Goal: Transaction & Acquisition: Purchase product/service

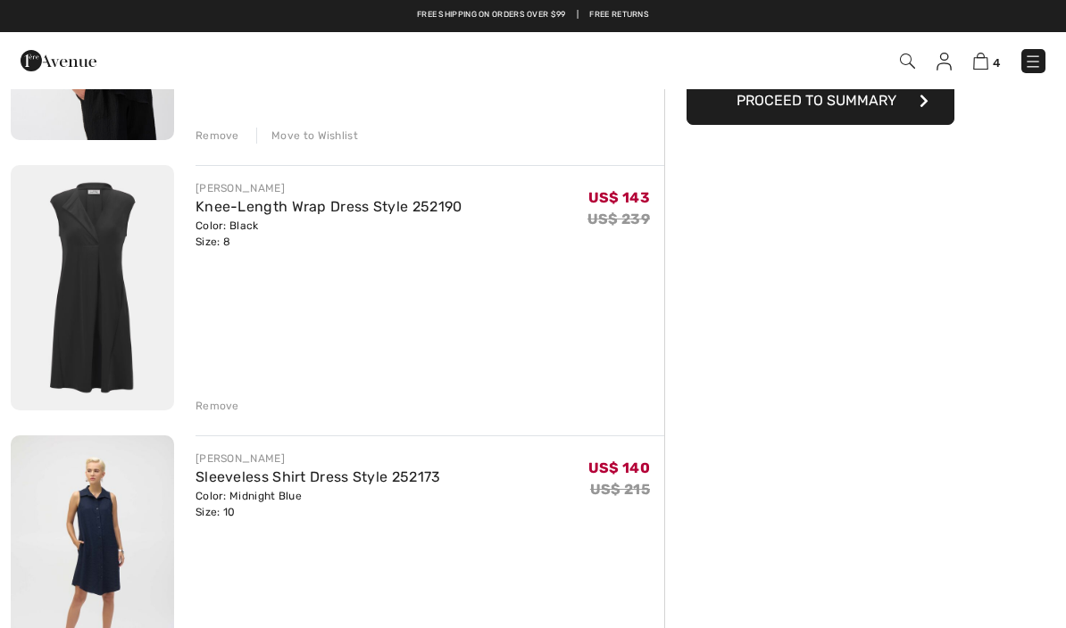
scroll to position [337, 0]
click at [203, 215] on link "Knee-Length Wrap Dress Style 252190" at bounding box center [328, 207] width 267 height 17
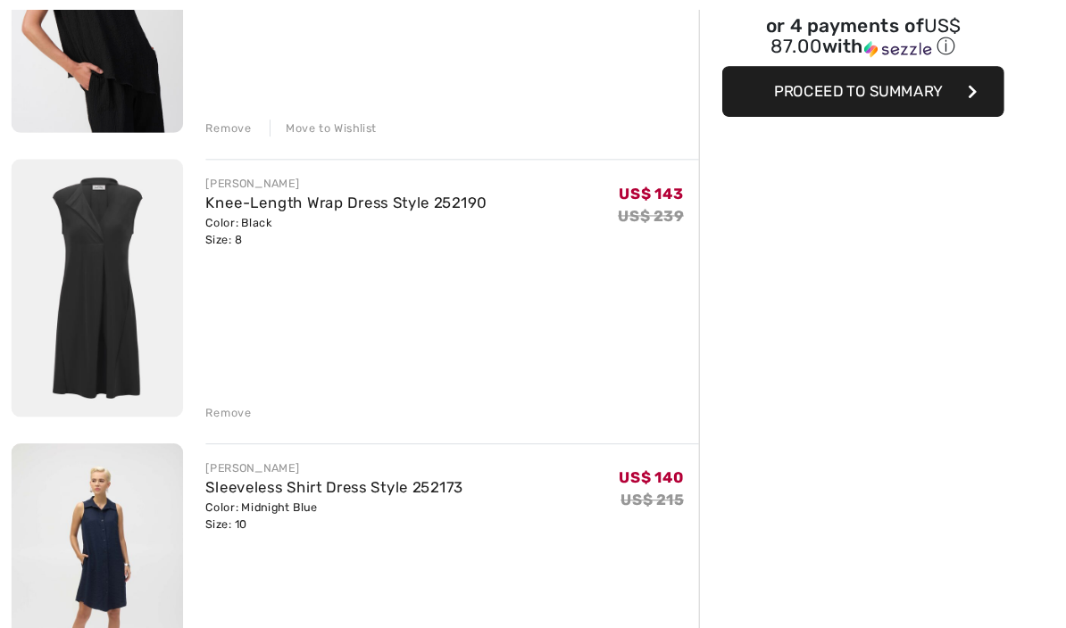
scroll to position [353, 0]
click at [94, 311] on img at bounding box center [92, 273] width 163 height 245
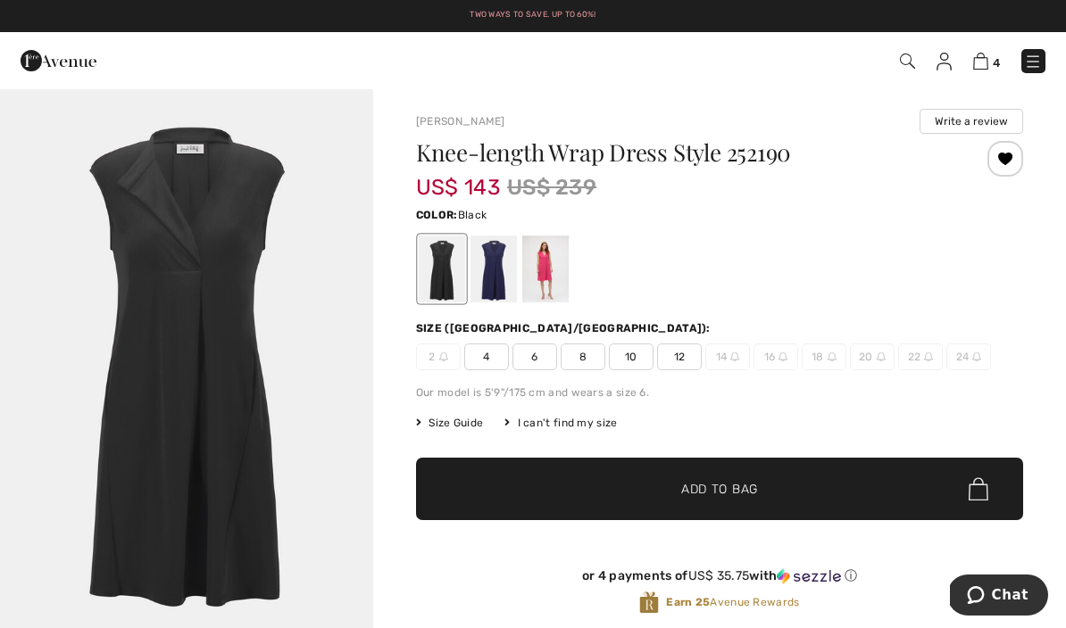
click at [457, 417] on span "Size Guide" at bounding box center [449, 423] width 67 height 16
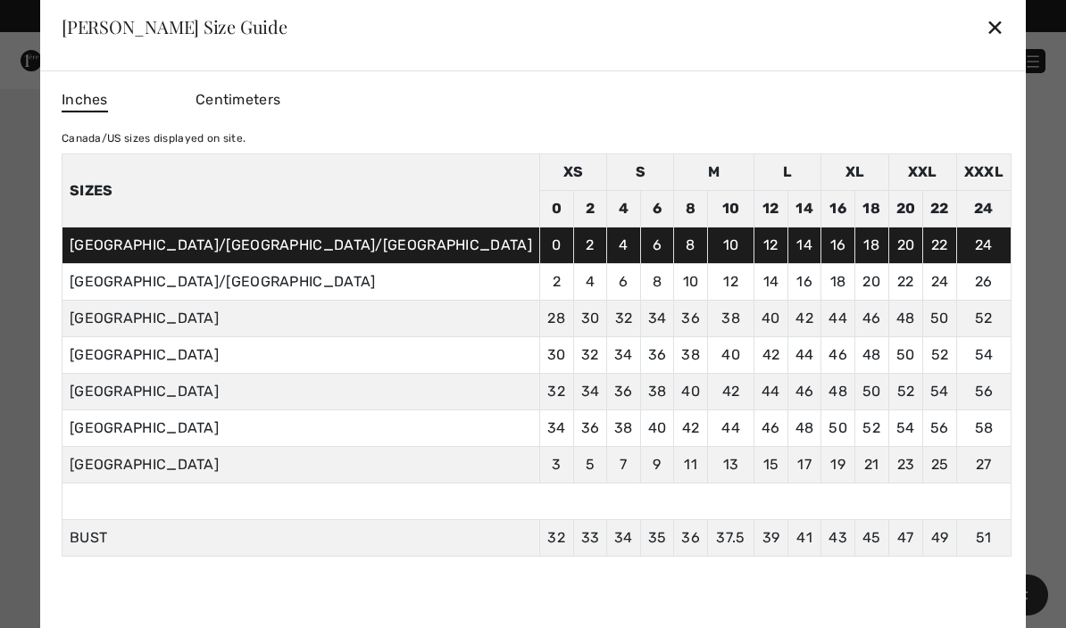
click at [985, 22] on div "✕" at bounding box center [994, 26] width 19 height 37
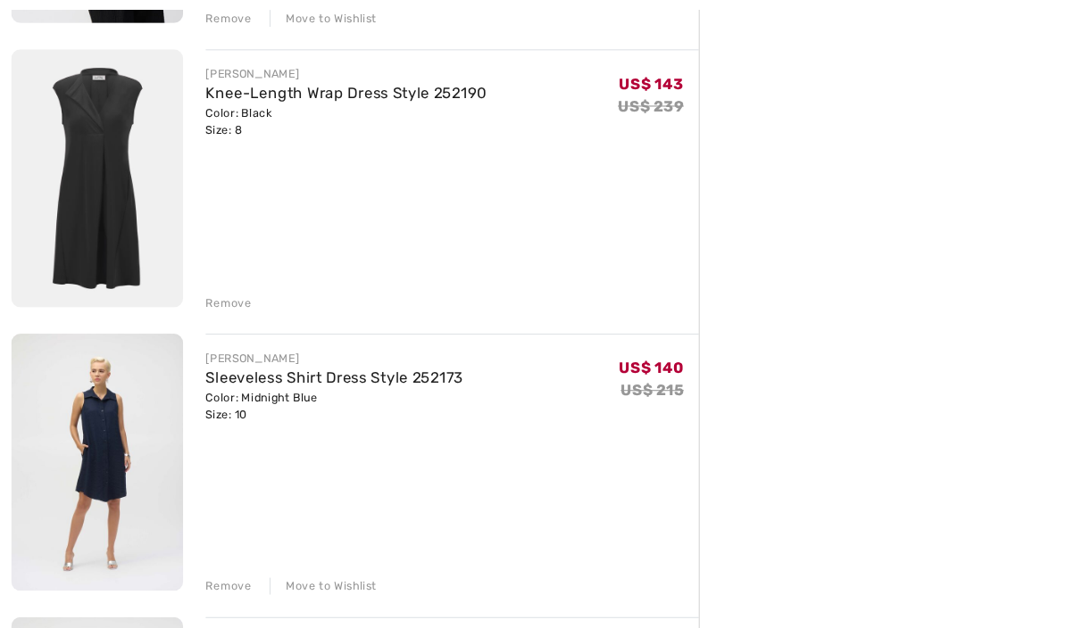
scroll to position [459, 0]
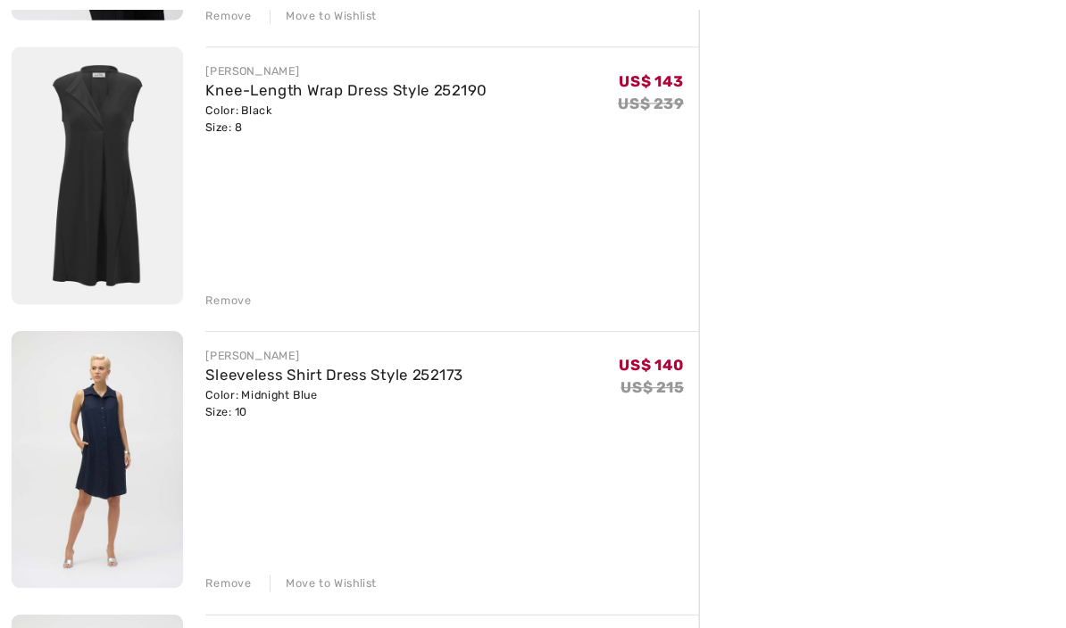
click at [104, 369] on img at bounding box center [92, 437] width 163 height 245
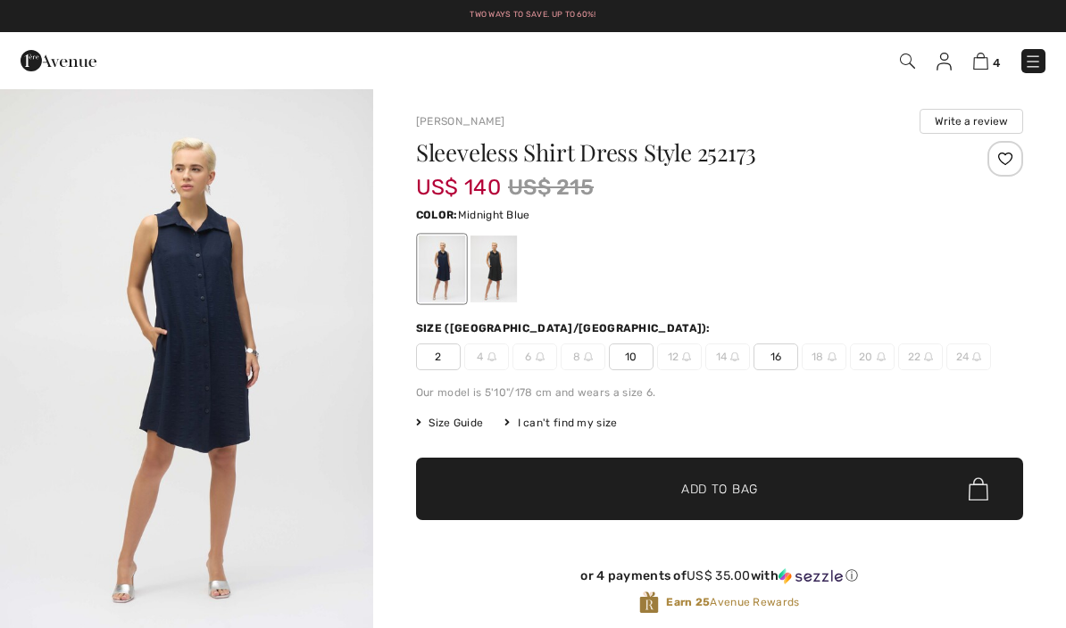
checkbox input "true"
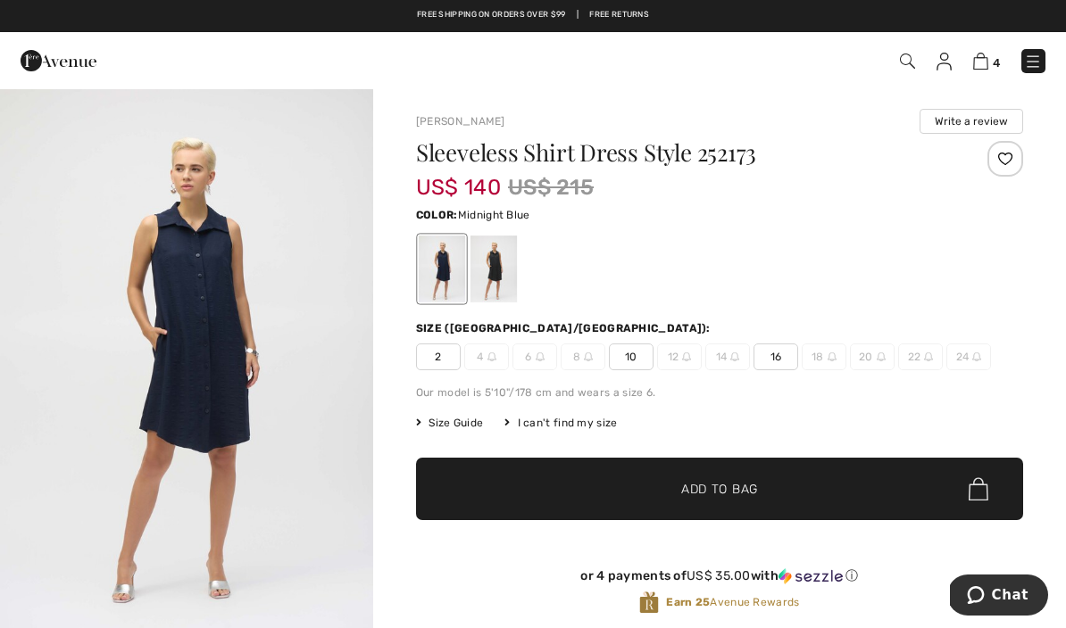
click at [983, 69] on img at bounding box center [980, 61] width 15 height 17
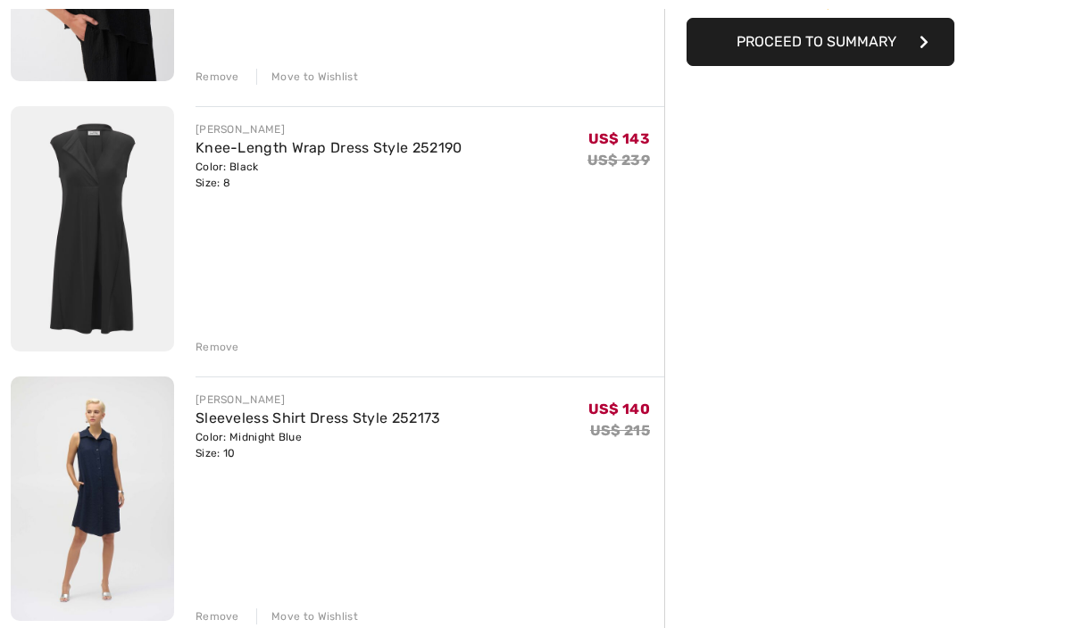
scroll to position [403, 0]
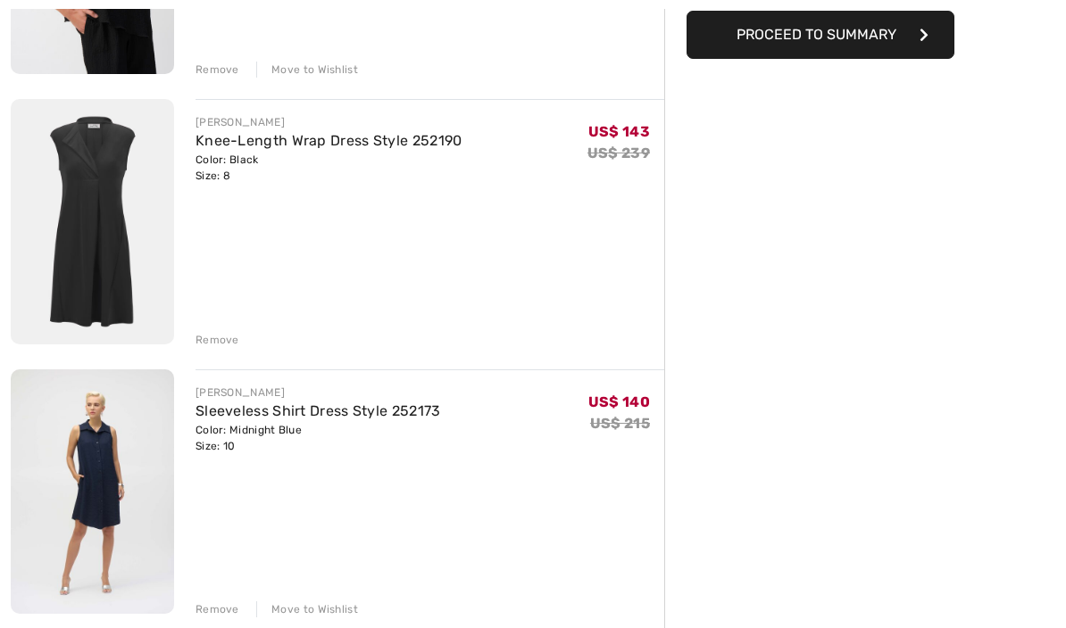
click at [208, 615] on div "Remove" at bounding box center [217, 610] width 44 height 16
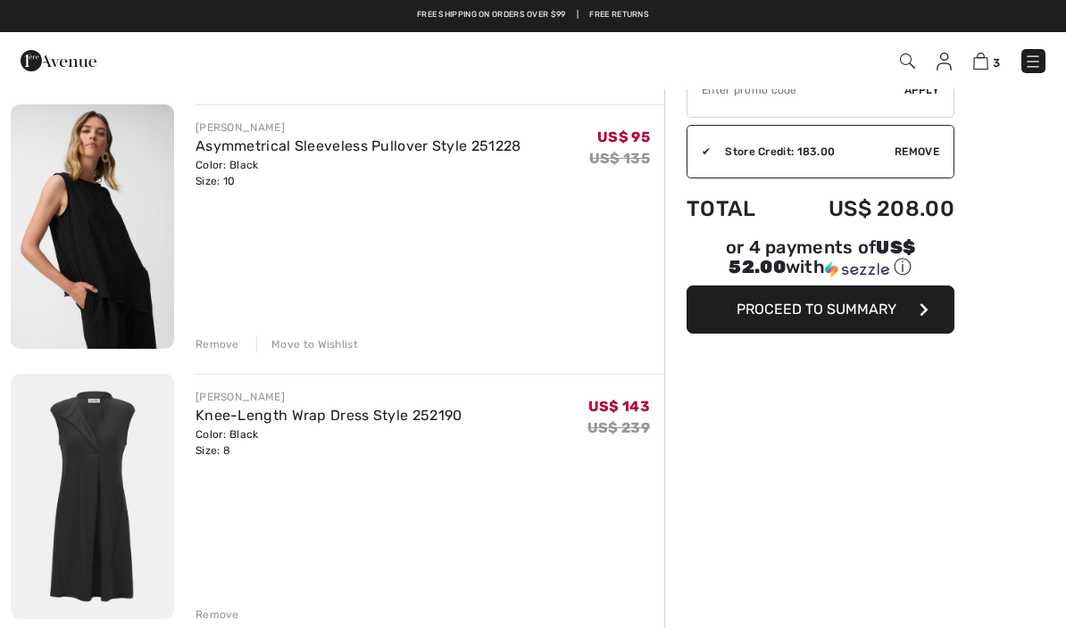
scroll to position [129, 0]
click at [199, 425] on link "Knee-Length Wrap Dress Style 252190" at bounding box center [328, 416] width 267 height 17
click at [82, 432] on img at bounding box center [92, 497] width 163 height 245
click at [88, 469] on img at bounding box center [92, 497] width 163 height 245
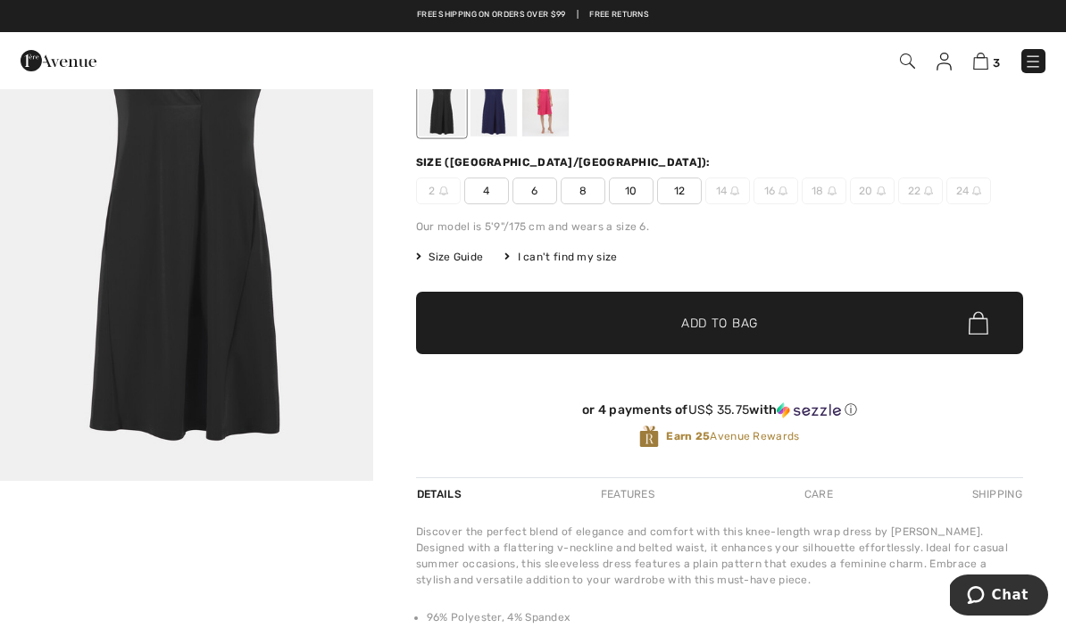
scroll to position [161, 0]
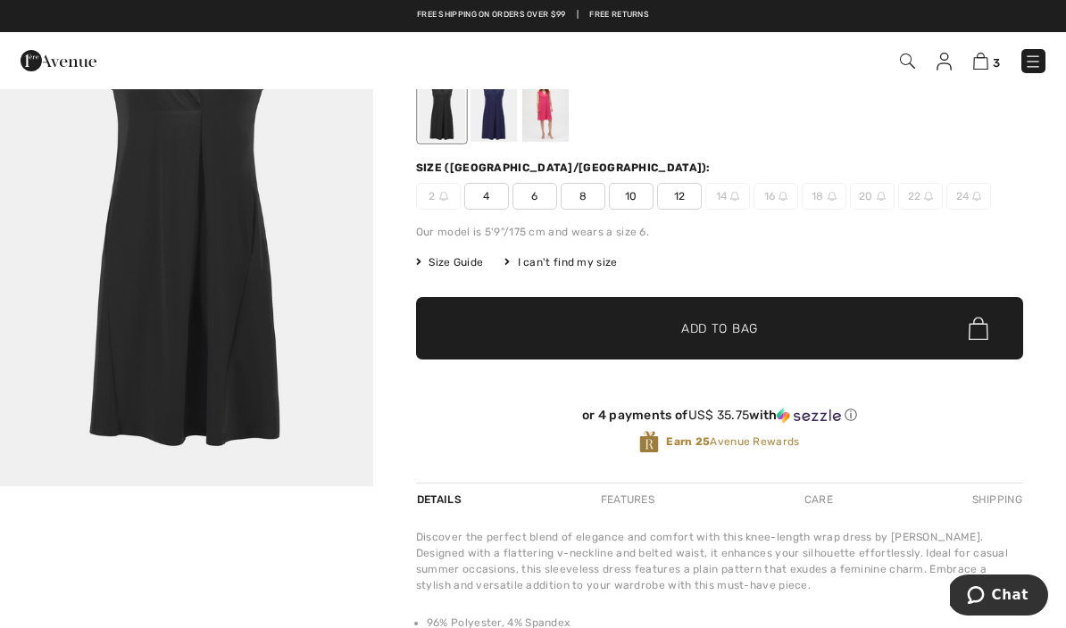
click at [464, 261] on span "Size Guide" at bounding box center [449, 262] width 67 height 16
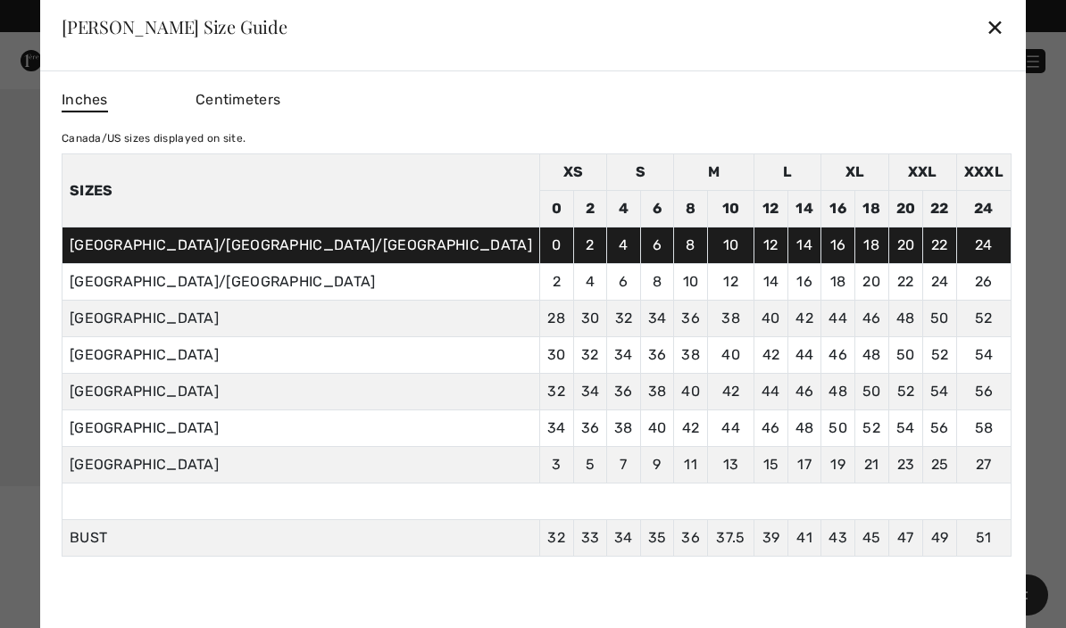
click at [985, 46] on div "✕" at bounding box center [994, 26] width 19 height 37
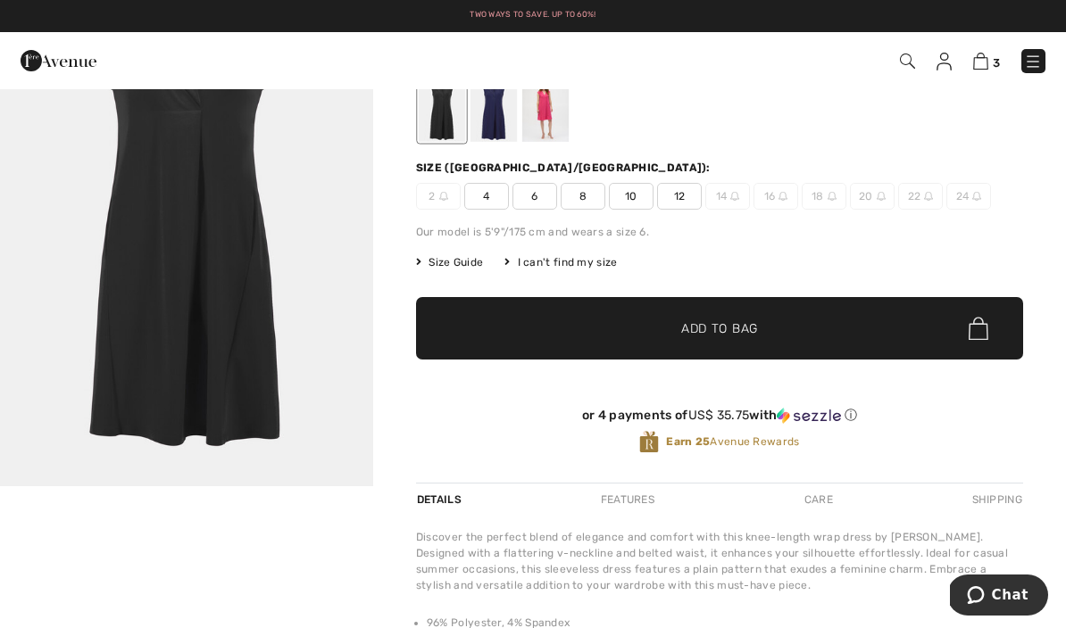
click at [634, 197] on span "10" at bounding box center [631, 196] width 45 height 27
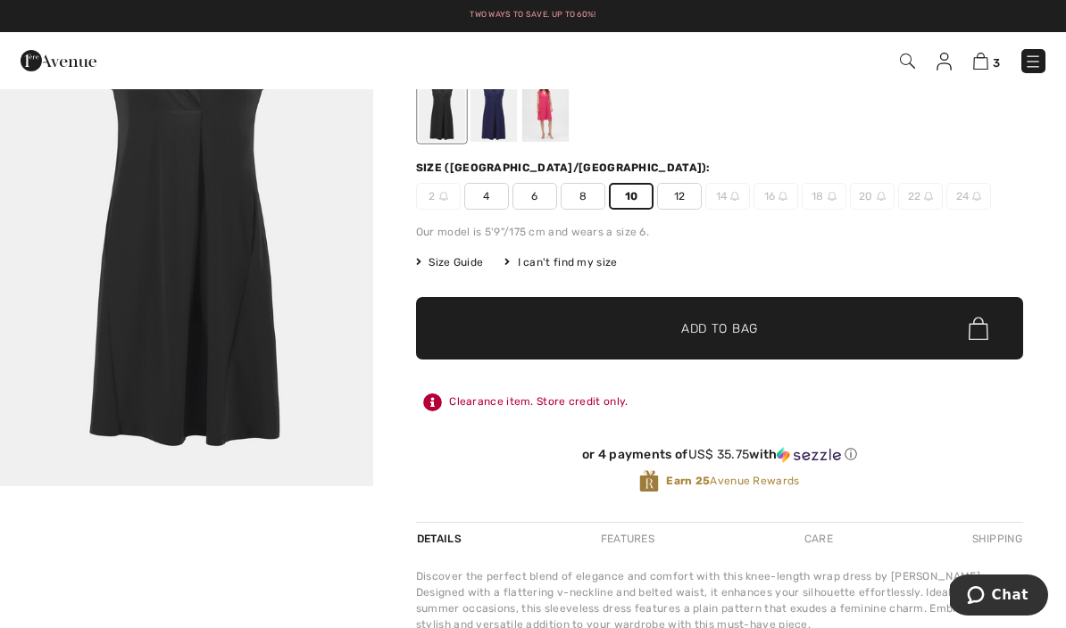
click at [588, 201] on span "8" at bounding box center [582, 196] width 45 height 27
click at [628, 198] on span "10" at bounding box center [631, 196] width 45 height 27
click at [816, 328] on span "✔ Added to Bag Add to Bag" at bounding box center [719, 328] width 607 height 62
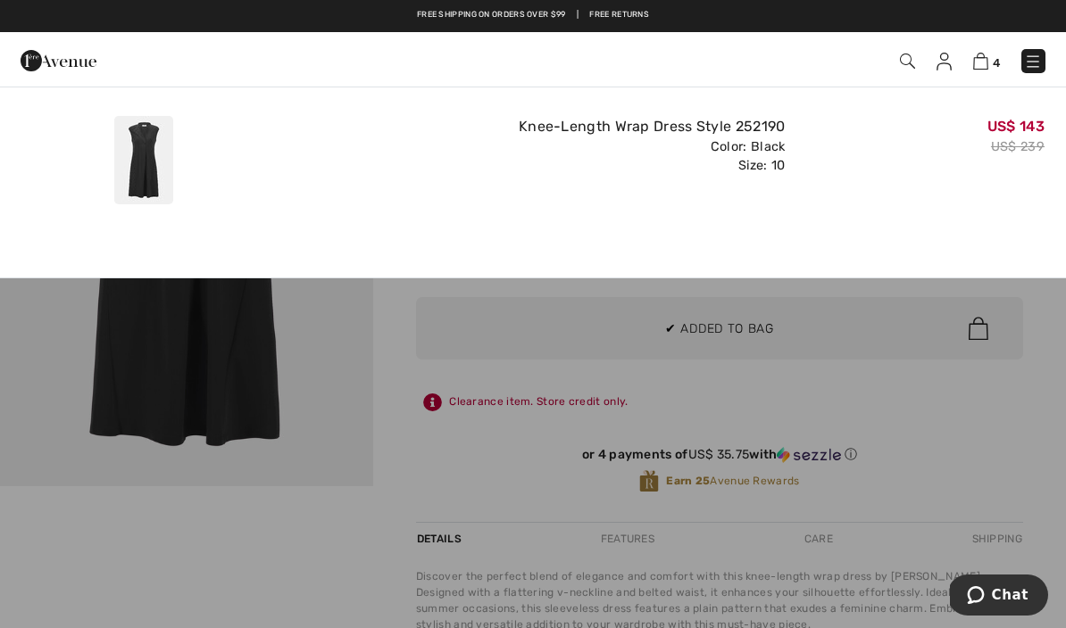
scroll to position [0, 0]
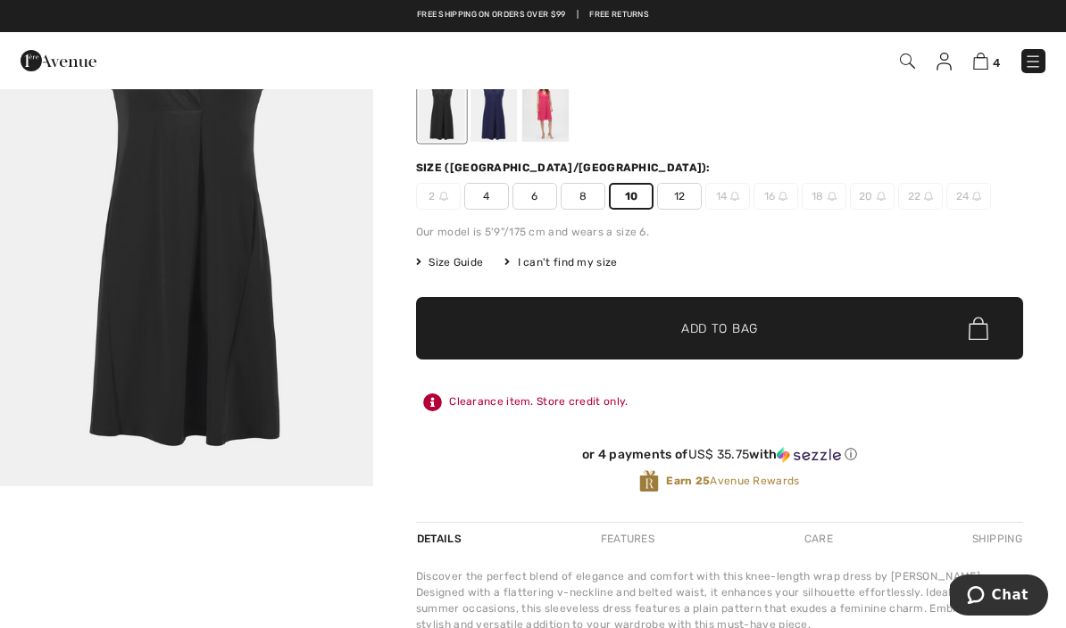
click at [48, 625] on div at bounding box center [186, 438] width 373 height 1023
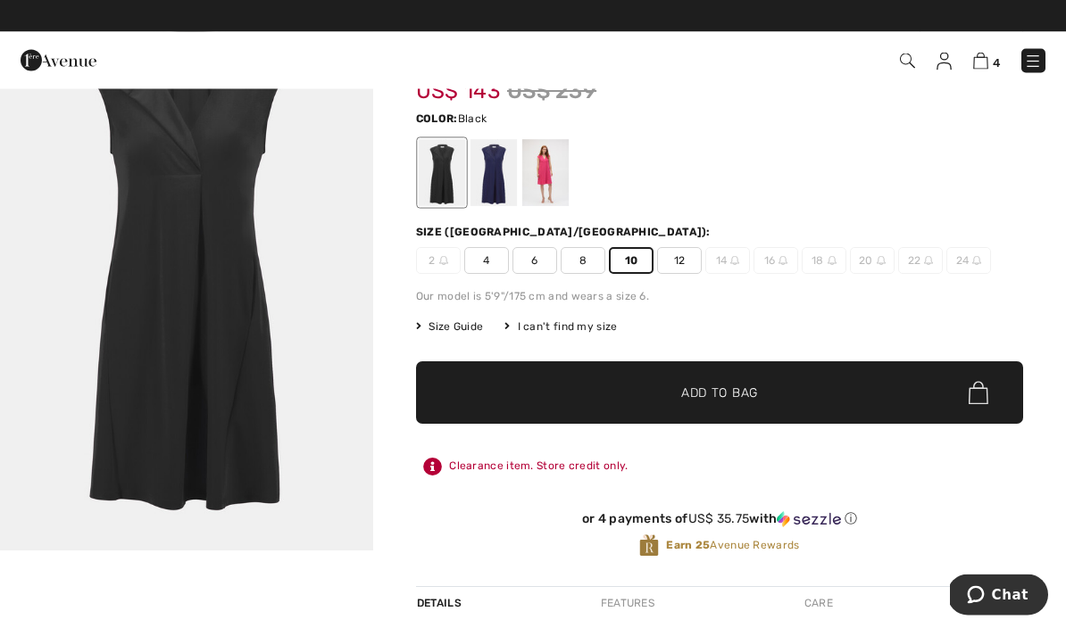
scroll to position [96, 0]
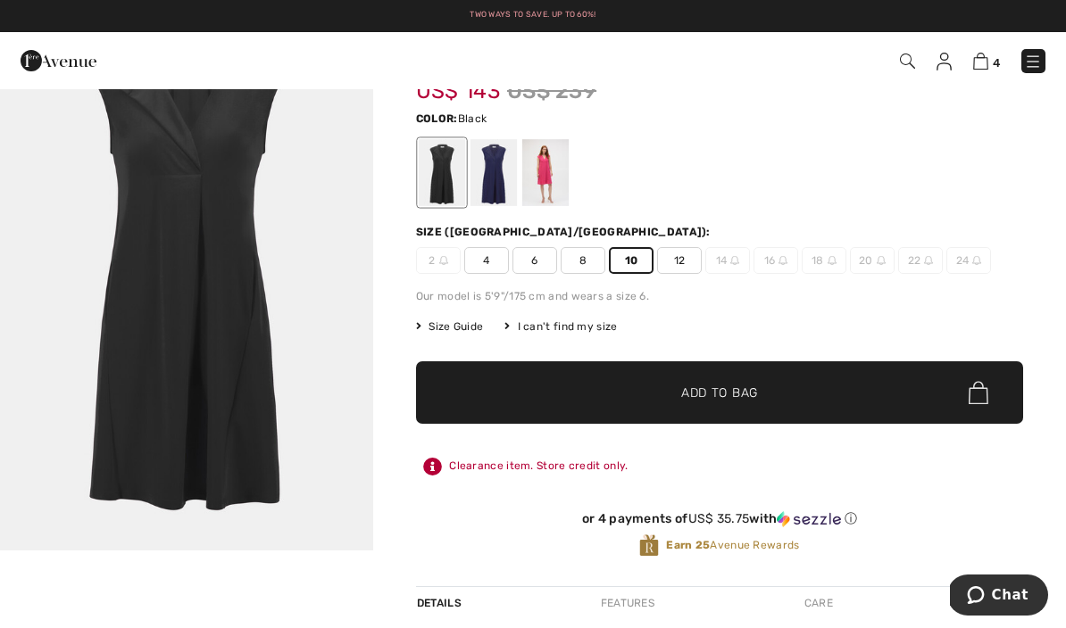
click at [1023, 596] on span "Chat" at bounding box center [1010, 595] width 37 height 16
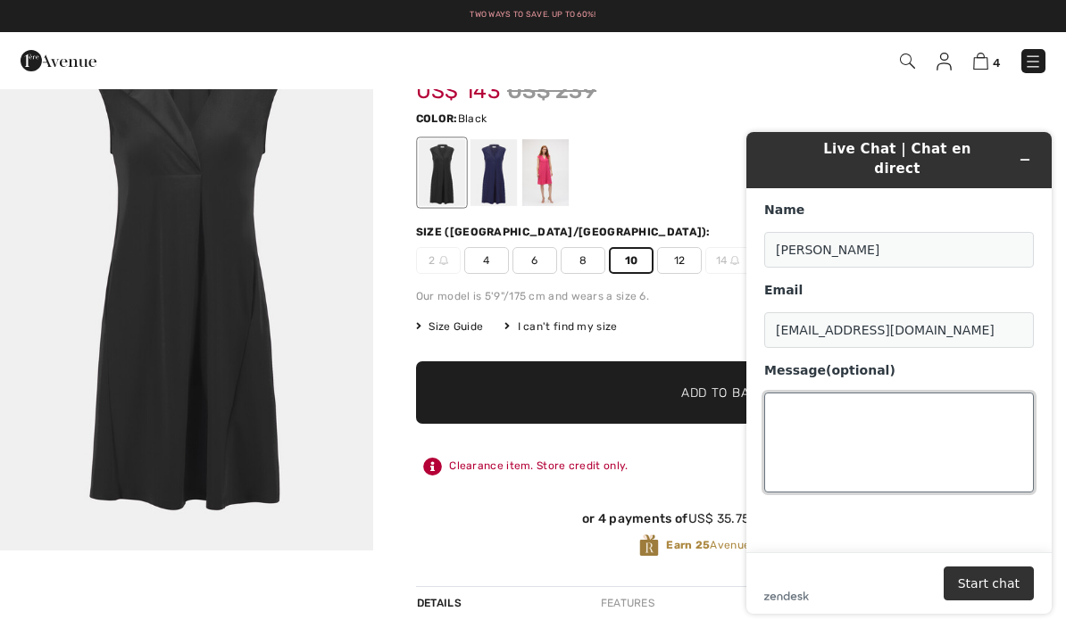
click at [915, 408] on textarea "Message (optional)" at bounding box center [899, 443] width 270 height 100
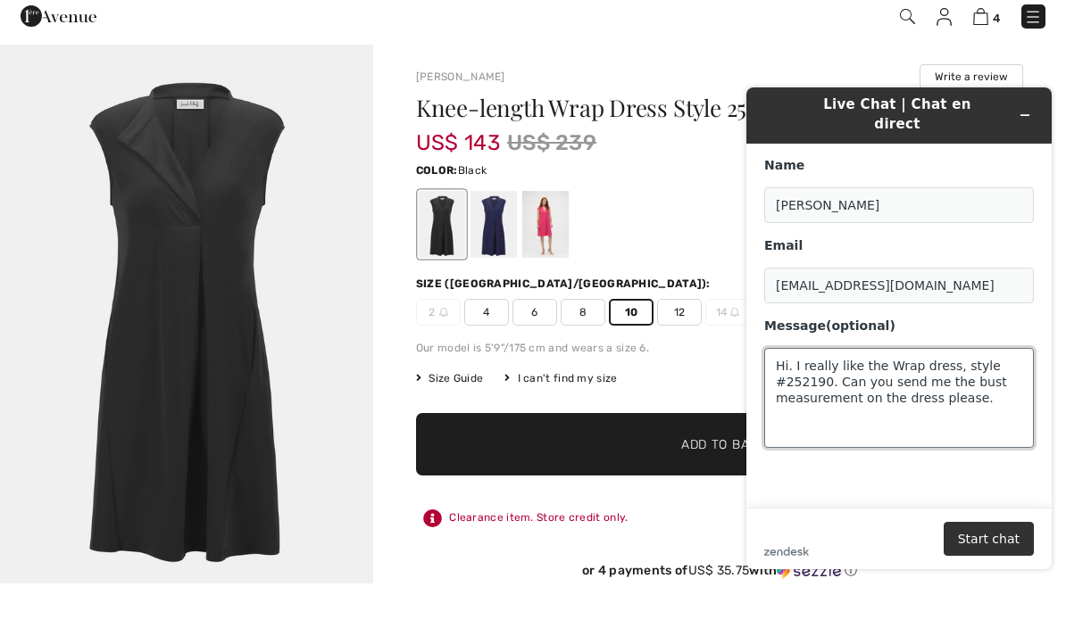
type textarea "Hi. I really like the Wrap dress, style #252190. Can you send me the bust measu…"
click at [1013, 541] on button "Start chat" at bounding box center [988, 539] width 90 height 34
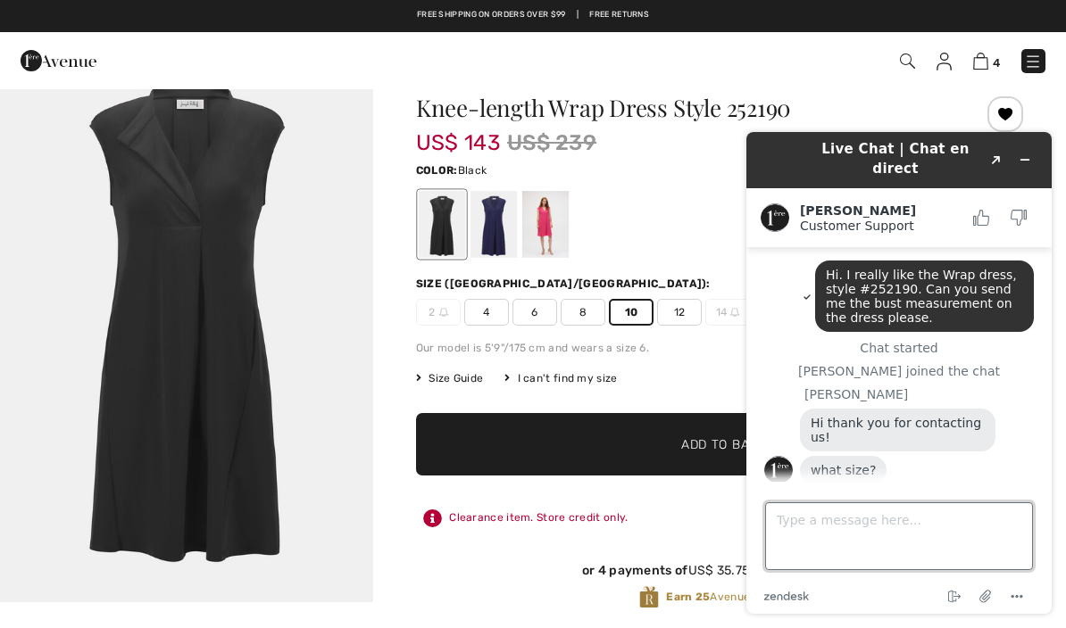
click at [910, 530] on textarea "Type a message here..." at bounding box center [899, 536] width 268 height 68
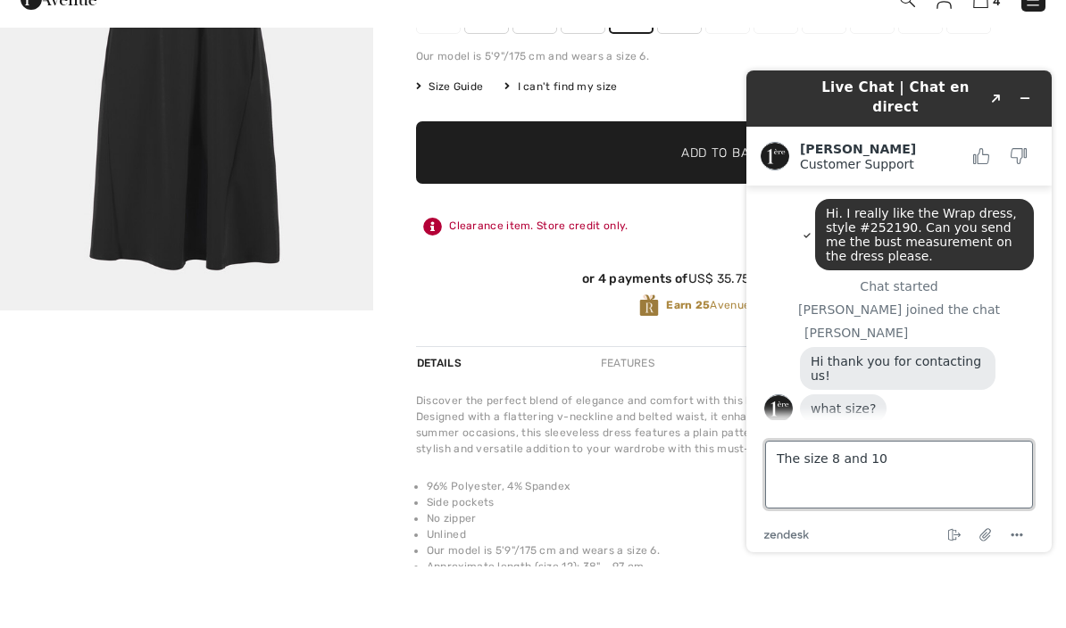
type textarea "The size 8 and 10."
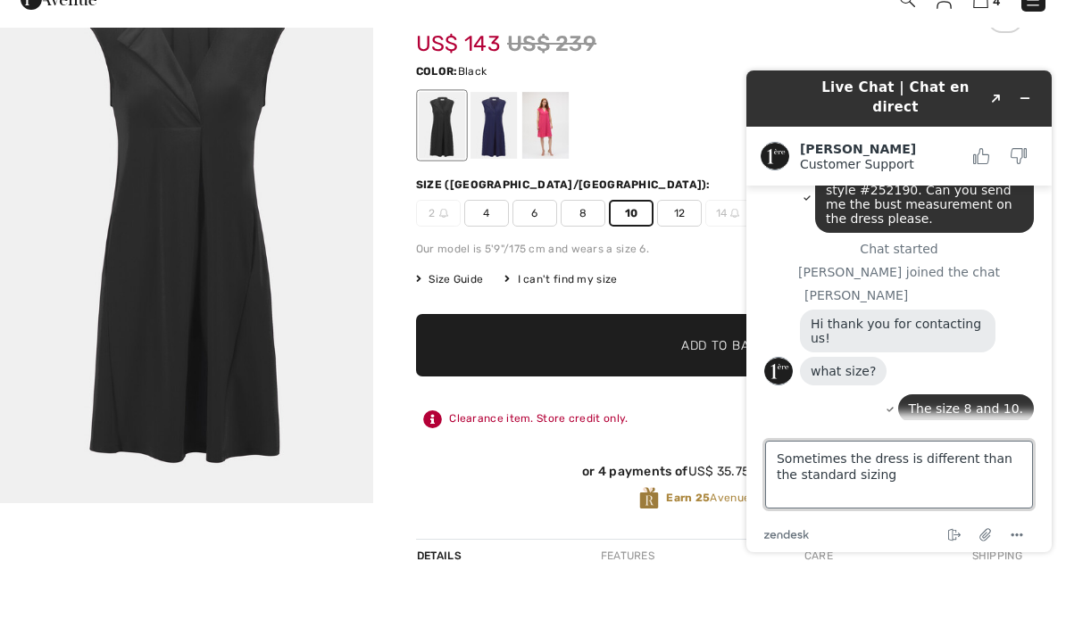
scroll to position [115, 0]
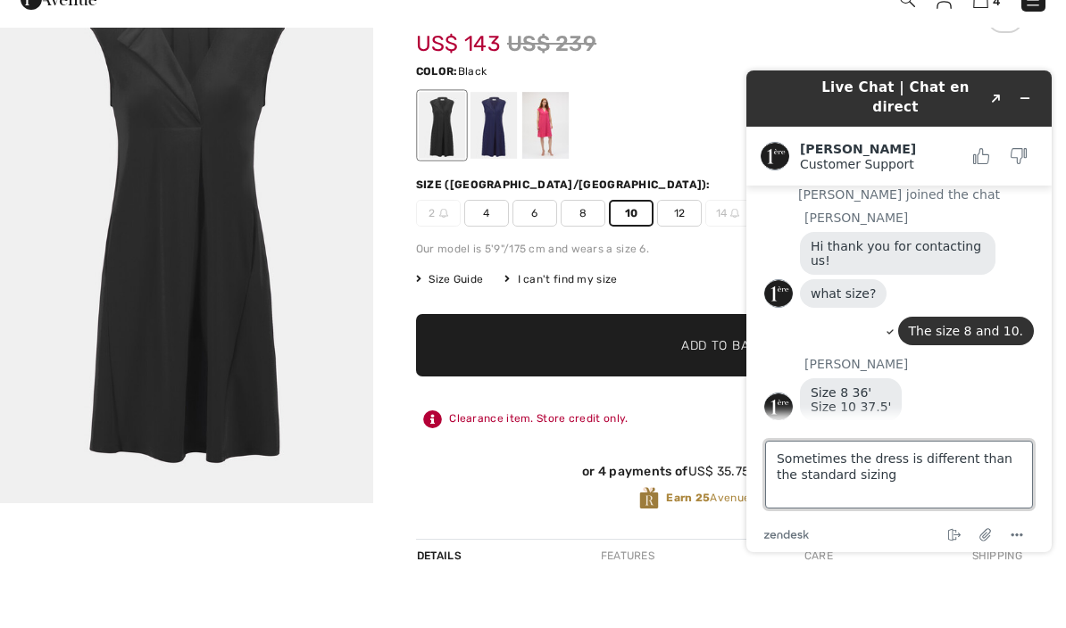
type textarea "Sometimes the dress is different than the standard sizing."
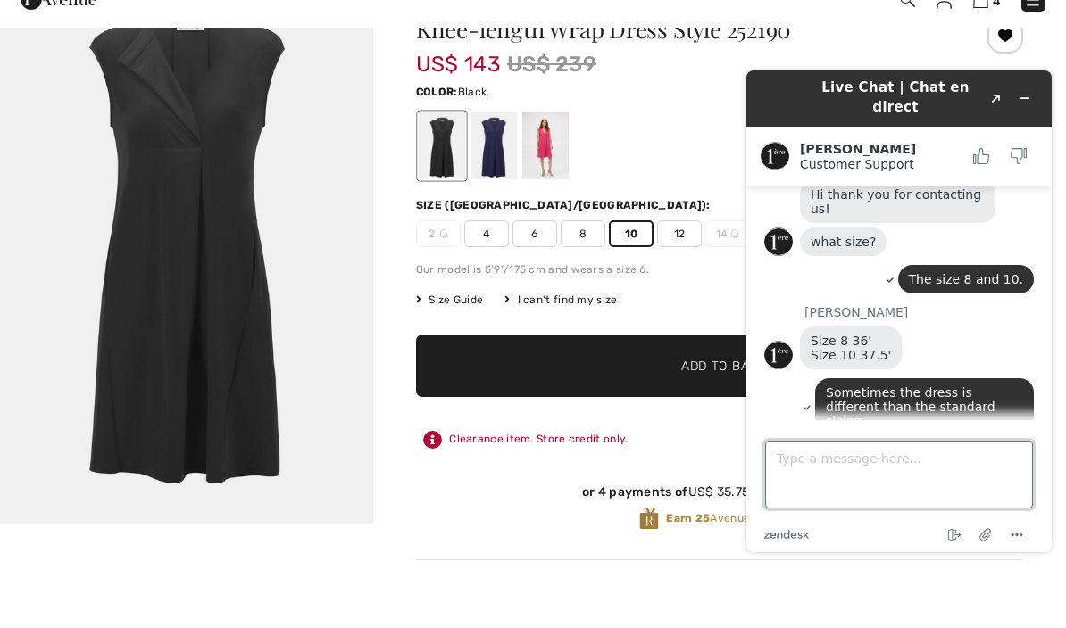
scroll to position [245, 0]
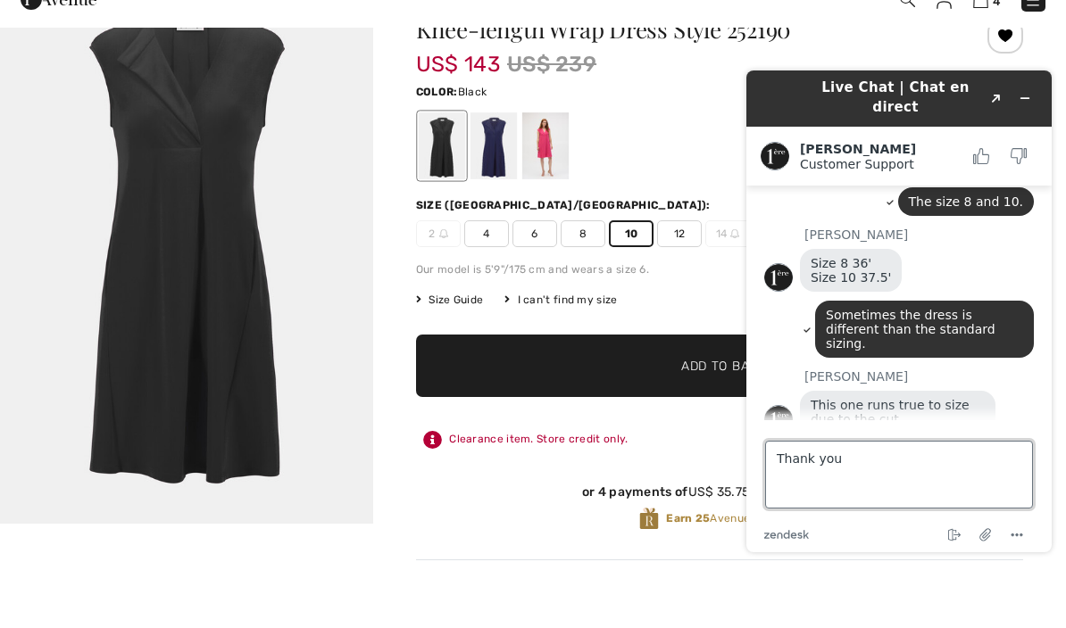
type textarea "Thank you."
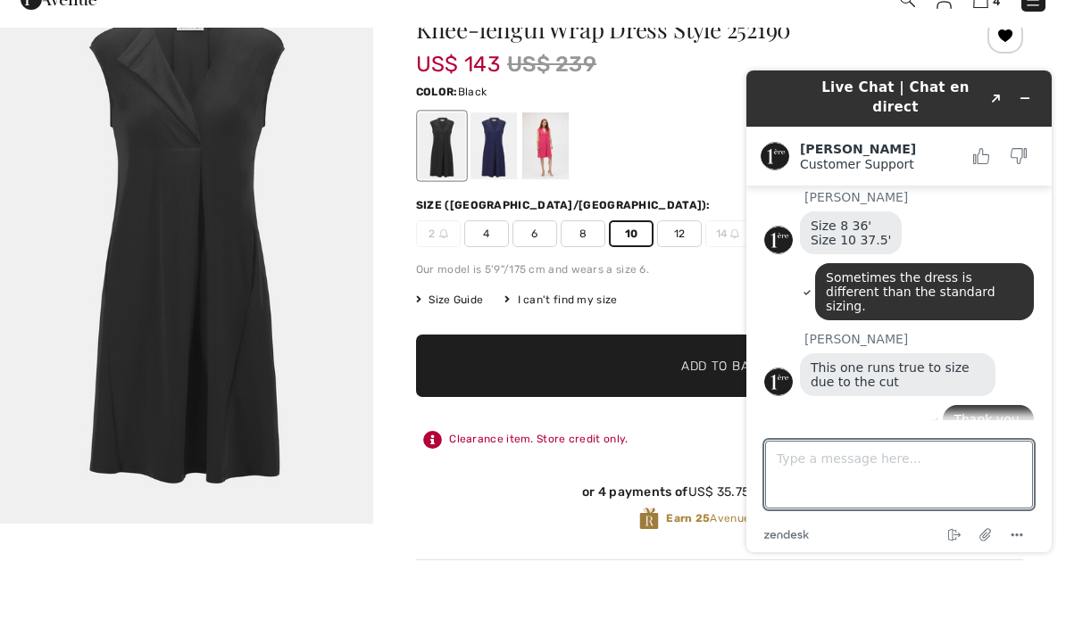
click at [1034, 89] on button "Minimize widget" at bounding box center [1024, 98] width 29 height 25
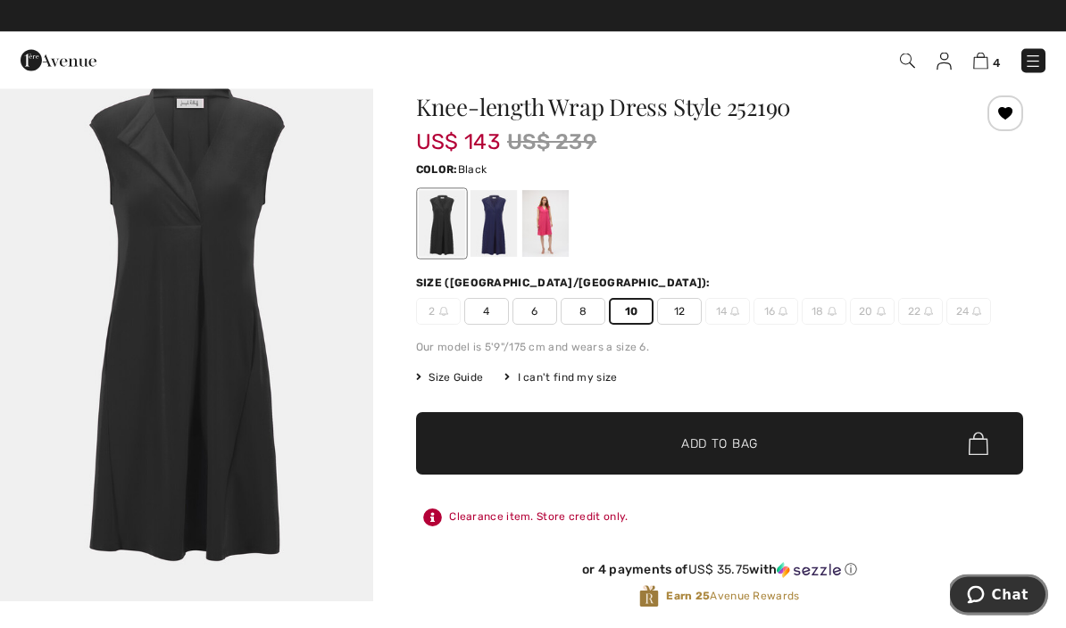
scroll to position [46, 0]
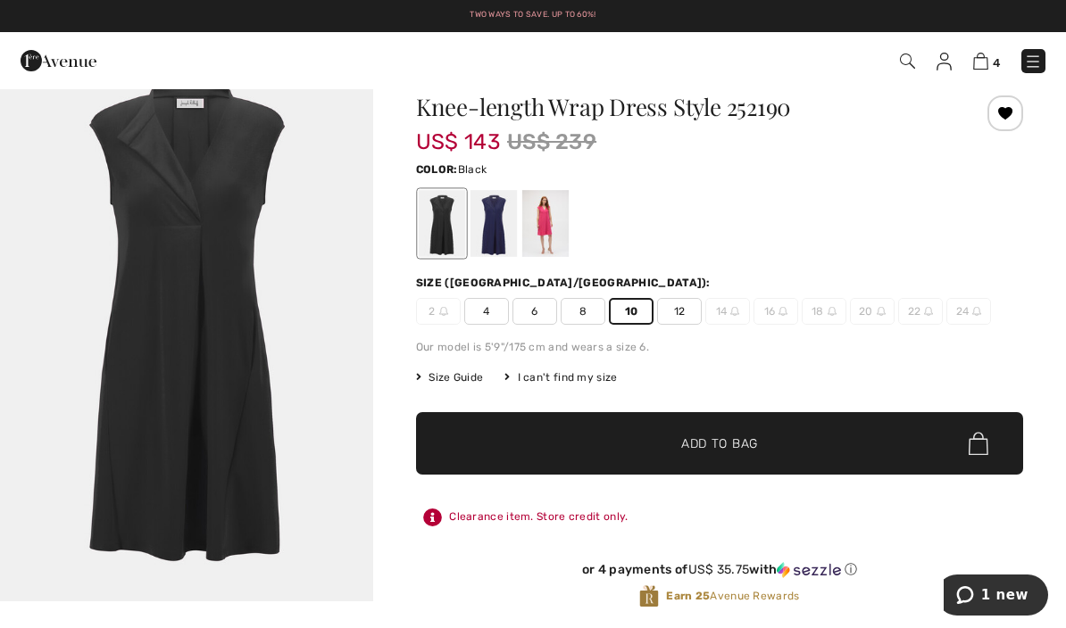
click at [986, 60] on img at bounding box center [980, 61] width 15 height 17
click at [985, 62] on img at bounding box center [980, 61] width 15 height 17
click at [985, 54] on img at bounding box center [980, 61] width 15 height 17
click at [1016, 598] on span "1 new" at bounding box center [1004, 595] width 47 height 16
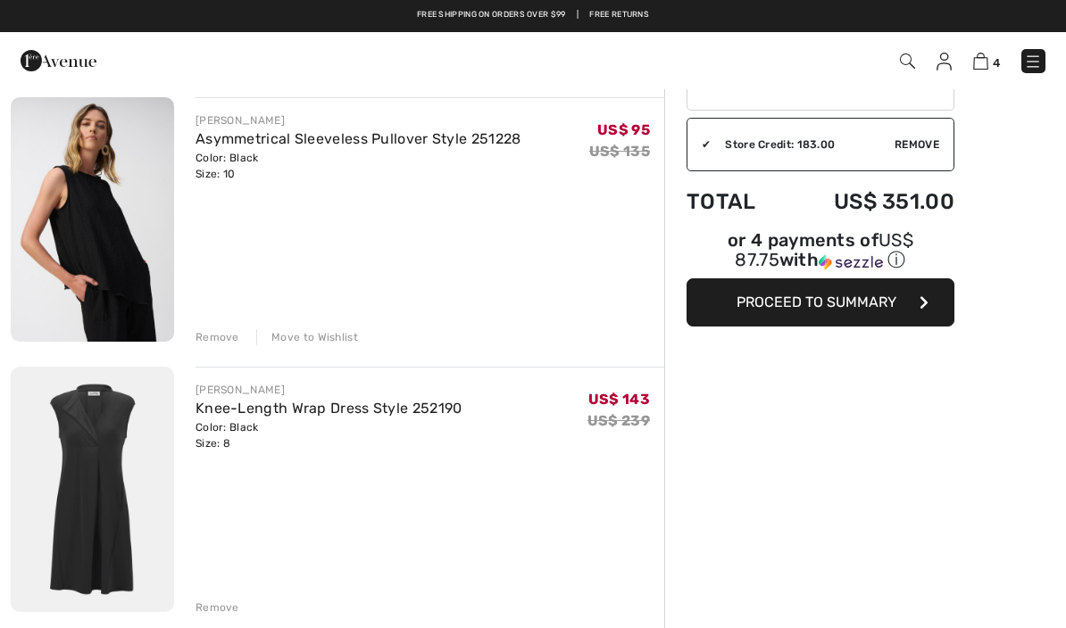
scroll to position [139, 0]
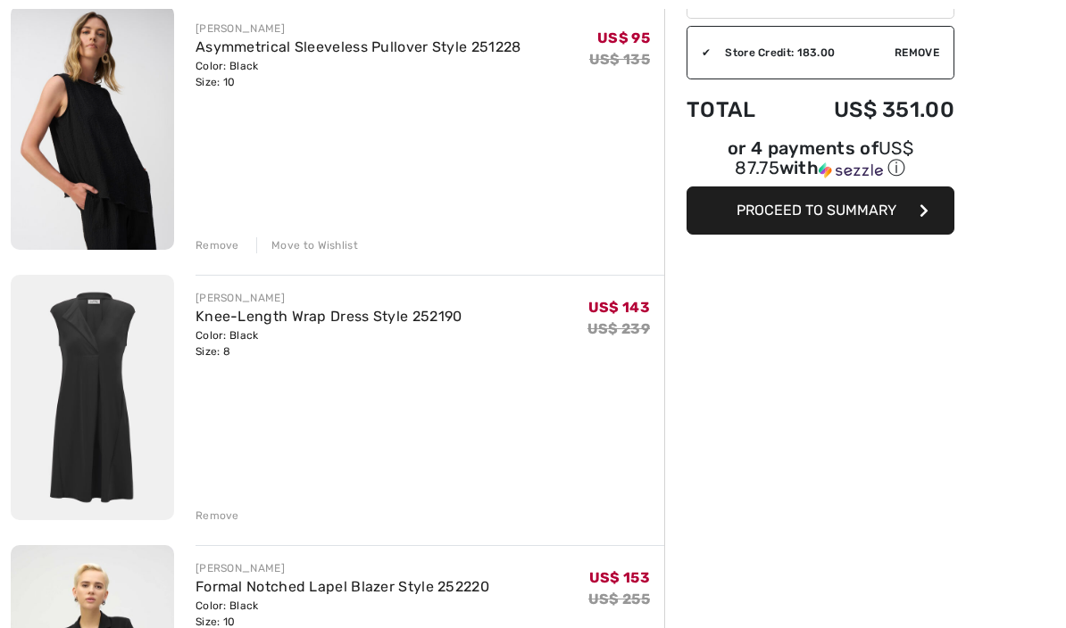
scroll to position [227, 0]
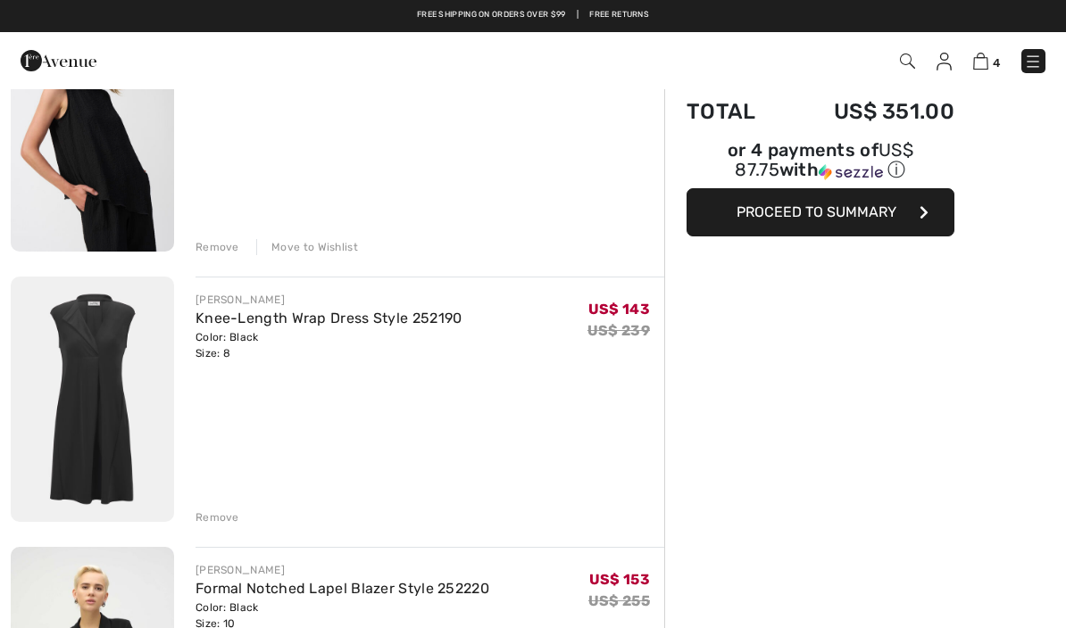
click at [206, 512] on div "Remove" at bounding box center [217, 518] width 44 height 16
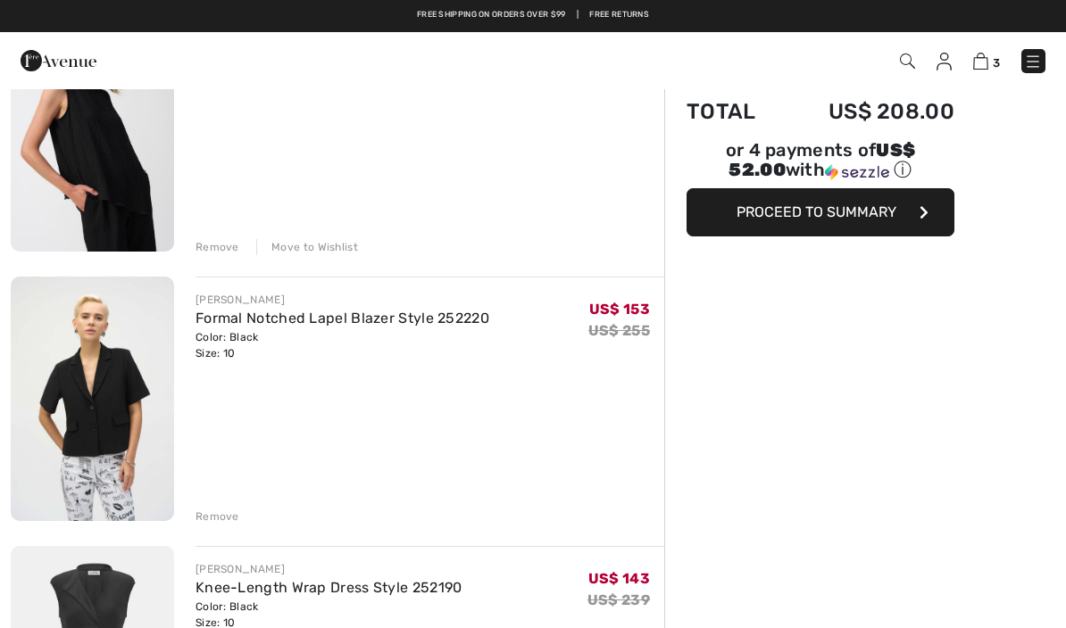
click at [100, 342] on img at bounding box center [92, 399] width 163 height 245
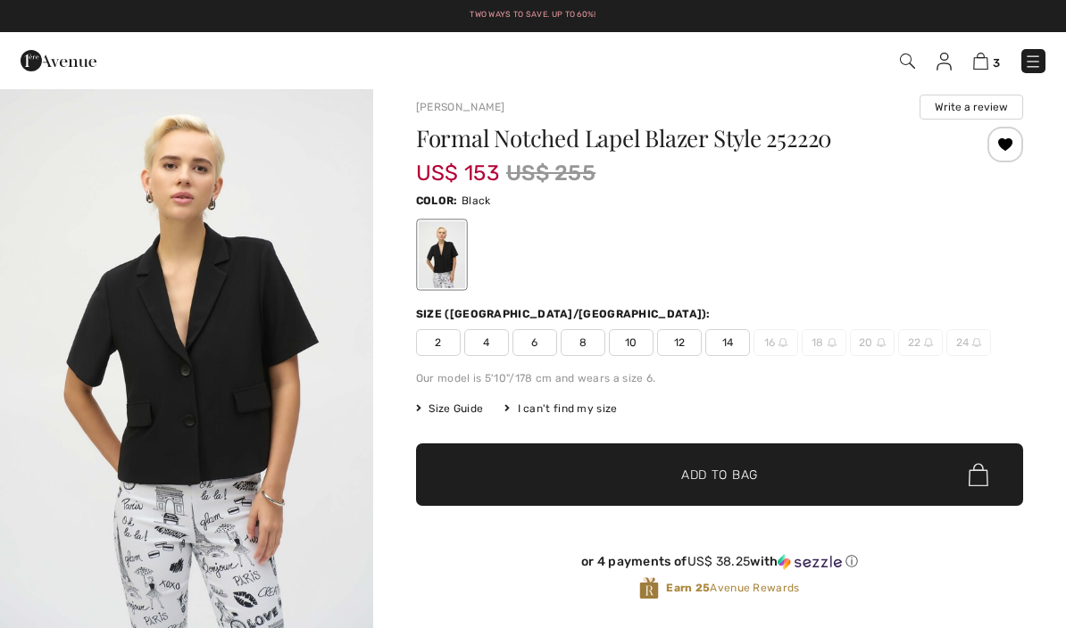
scroll to position [350, 0]
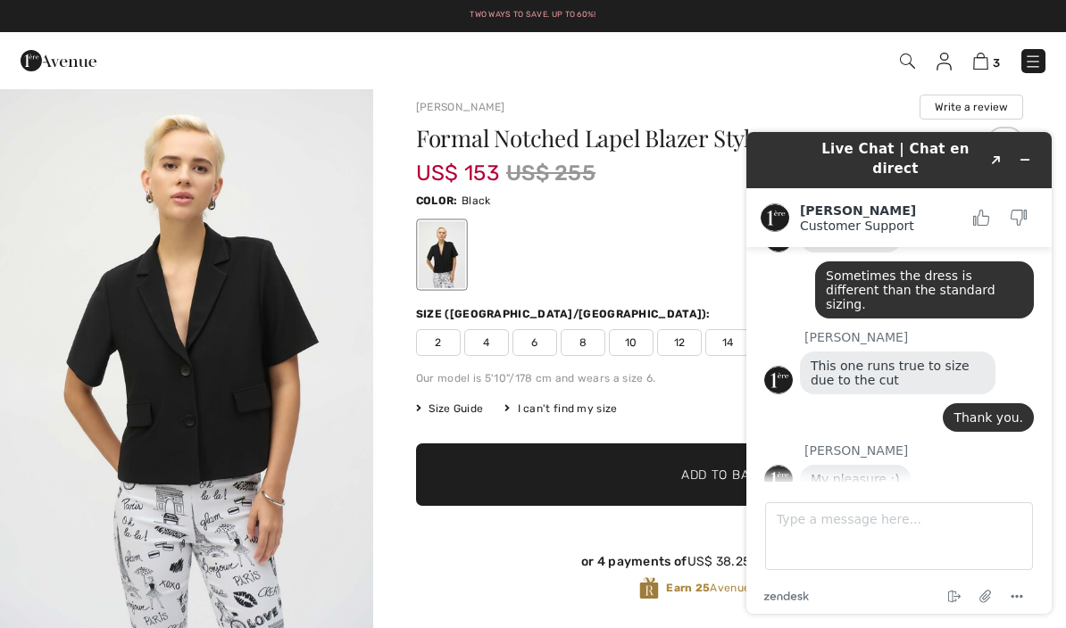
click at [987, 57] on img at bounding box center [980, 61] width 15 height 17
click at [998, 61] on span "3" at bounding box center [995, 62] width 7 height 13
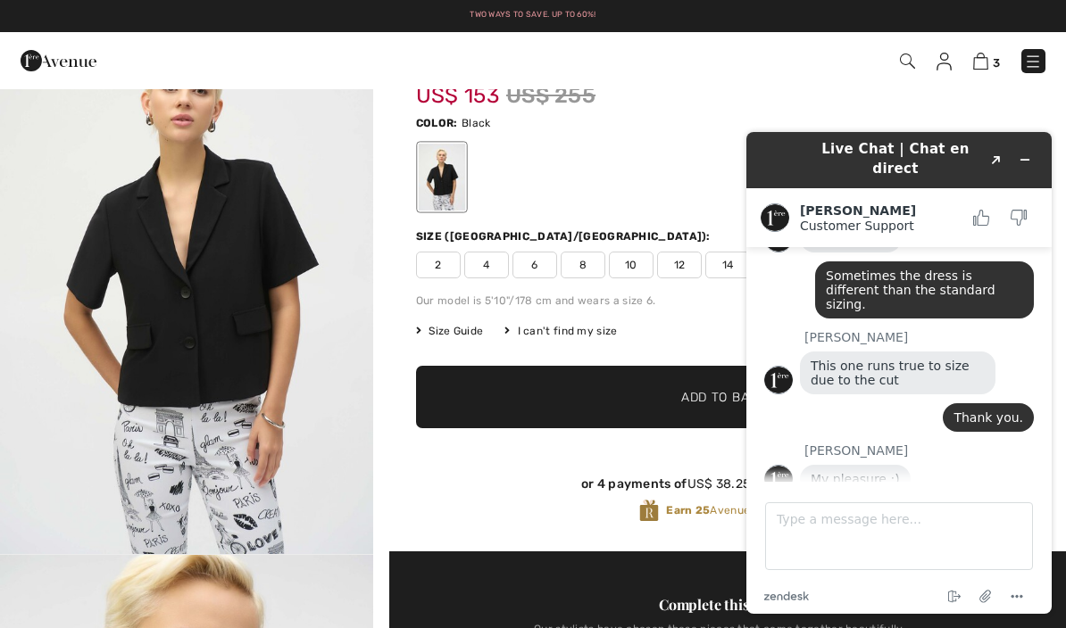
click at [988, 56] on img at bounding box center [980, 61] width 15 height 17
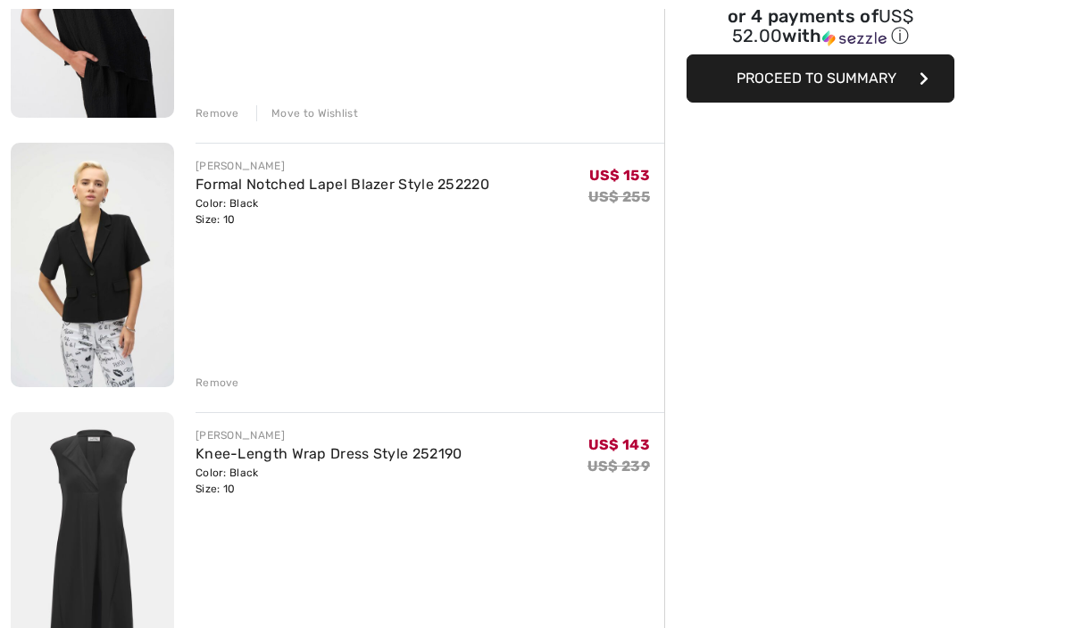
scroll to position [364, 0]
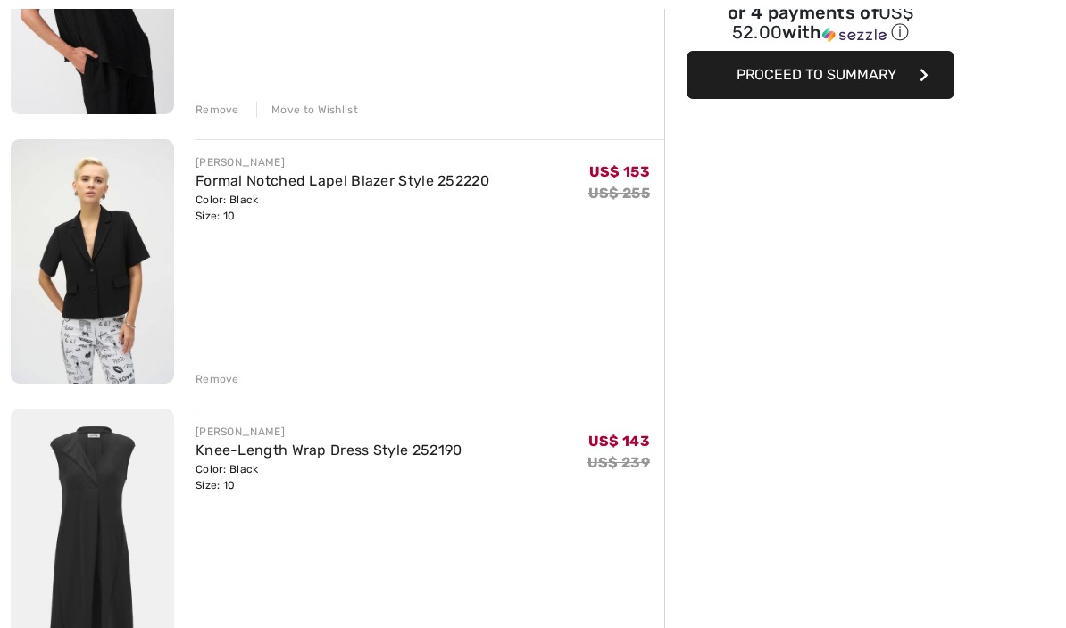
click at [109, 232] on img at bounding box center [92, 261] width 163 height 245
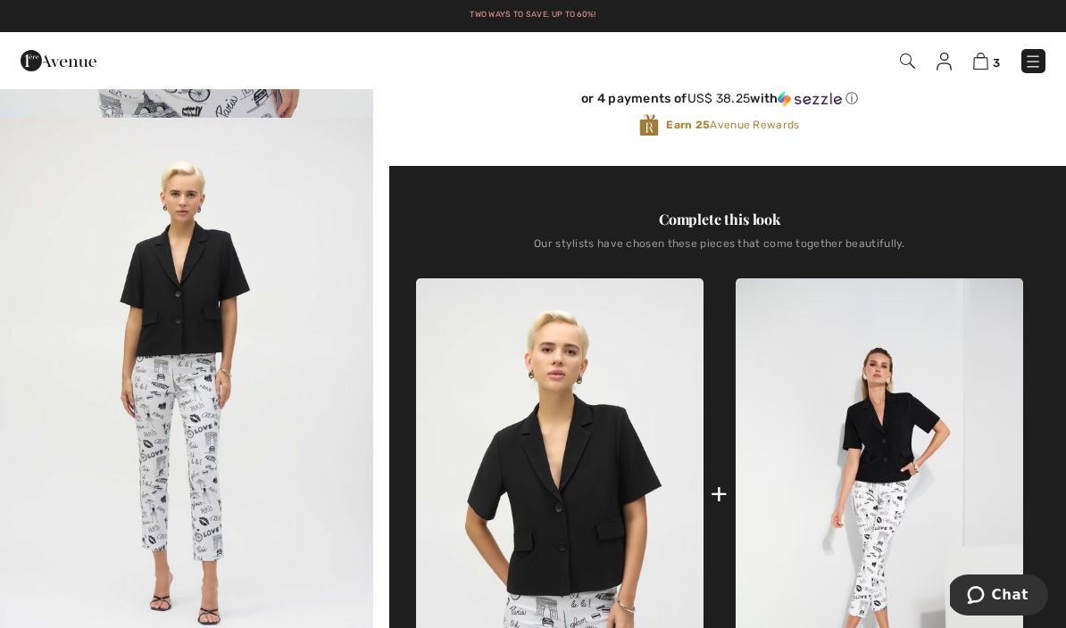
scroll to position [473, 0]
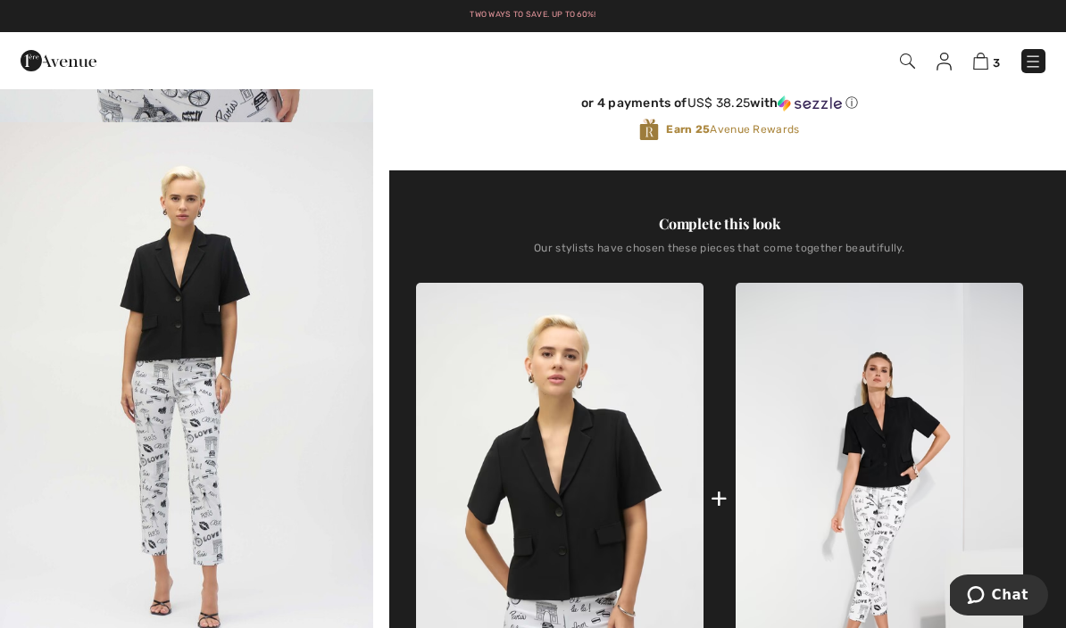
click at [998, 59] on span "3" at bounding box center [995, 62] width 7 height 13
click at [986, 57] on img at bounding box center [980, 61] width 15 height 17
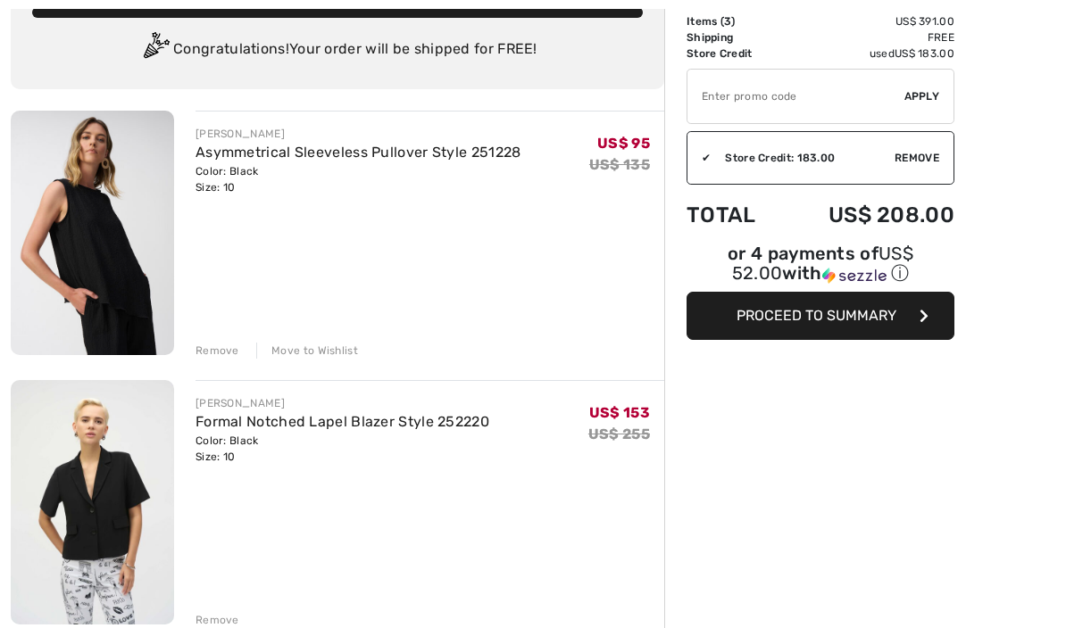
scroll to position [122, 0]
click at [75, 237] on img at bounding box center [92, 234] width 163 height 245
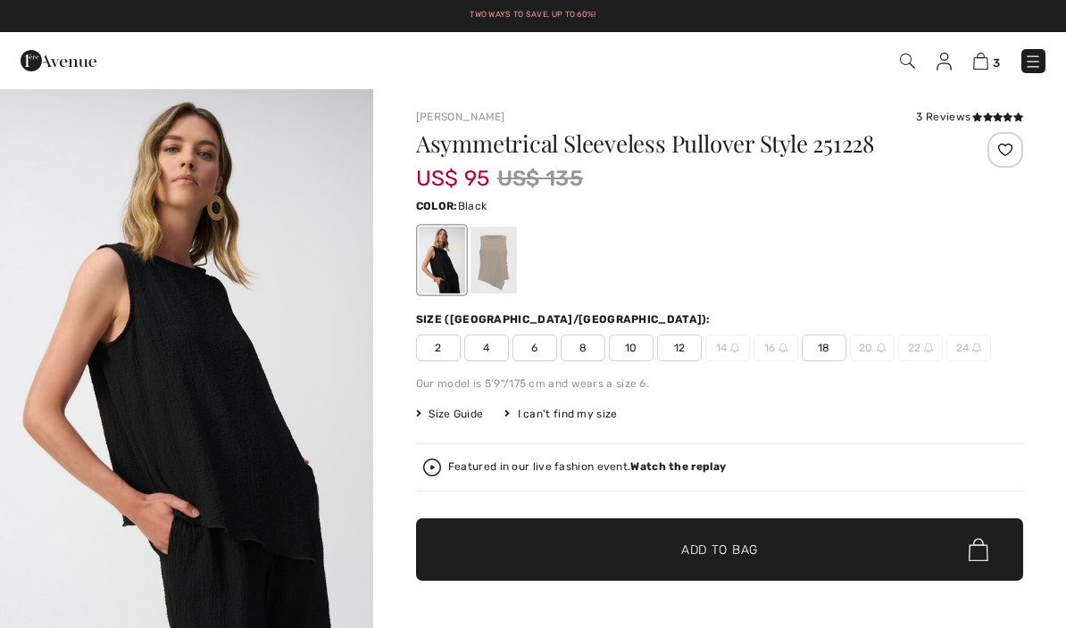
checkbox input "true"
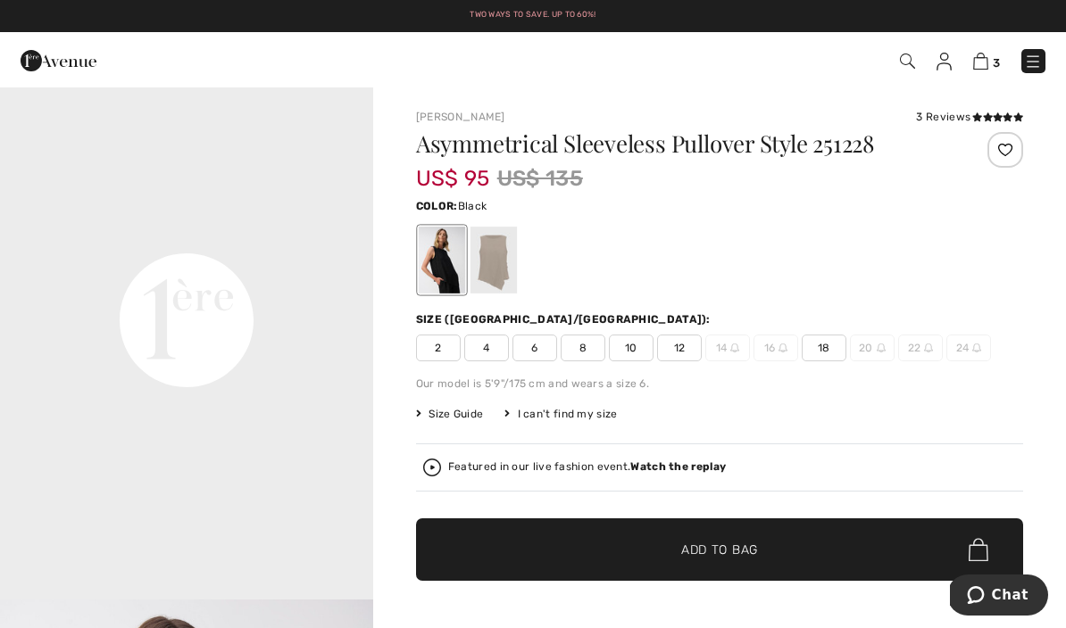
scroll to position [1219, 0]
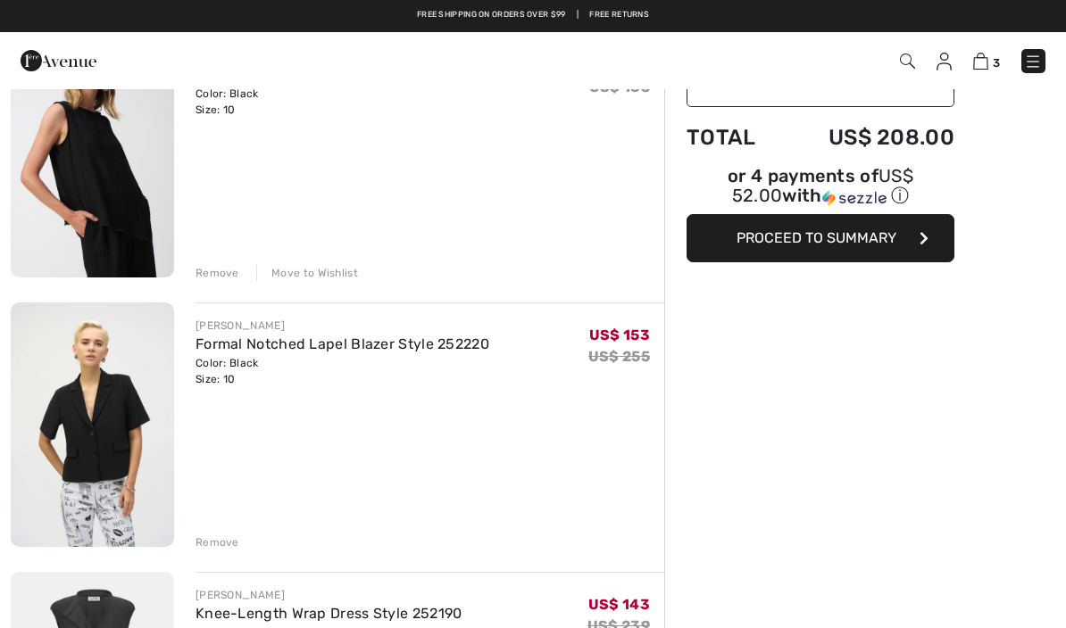
click at [207, 276] on div "Remove" at bounding box center [217, 273] width 44 height 16
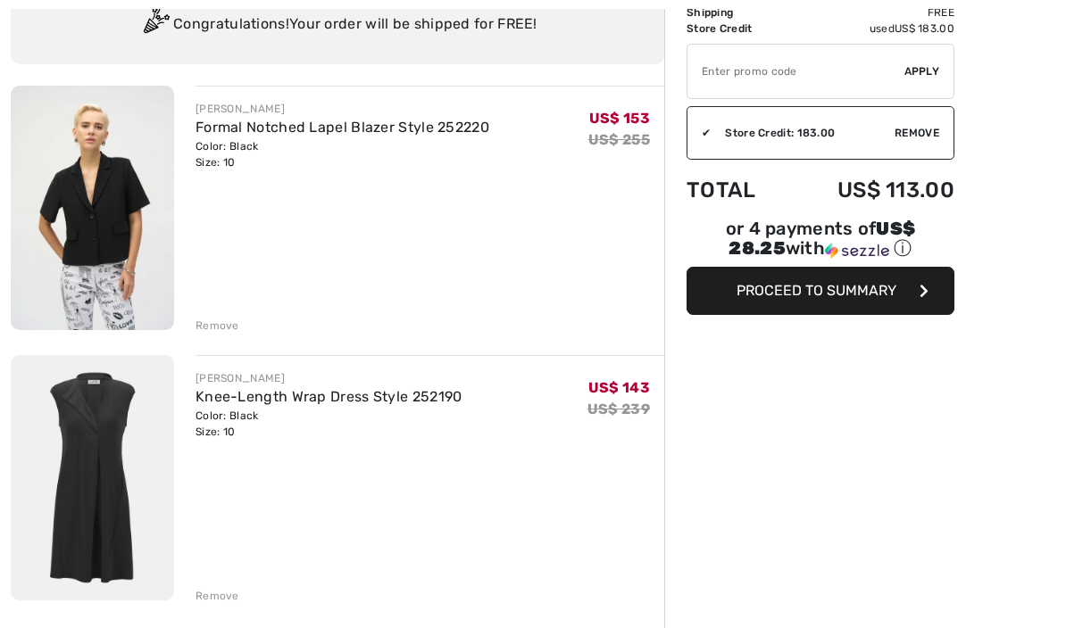
scroll to position [150, 0]
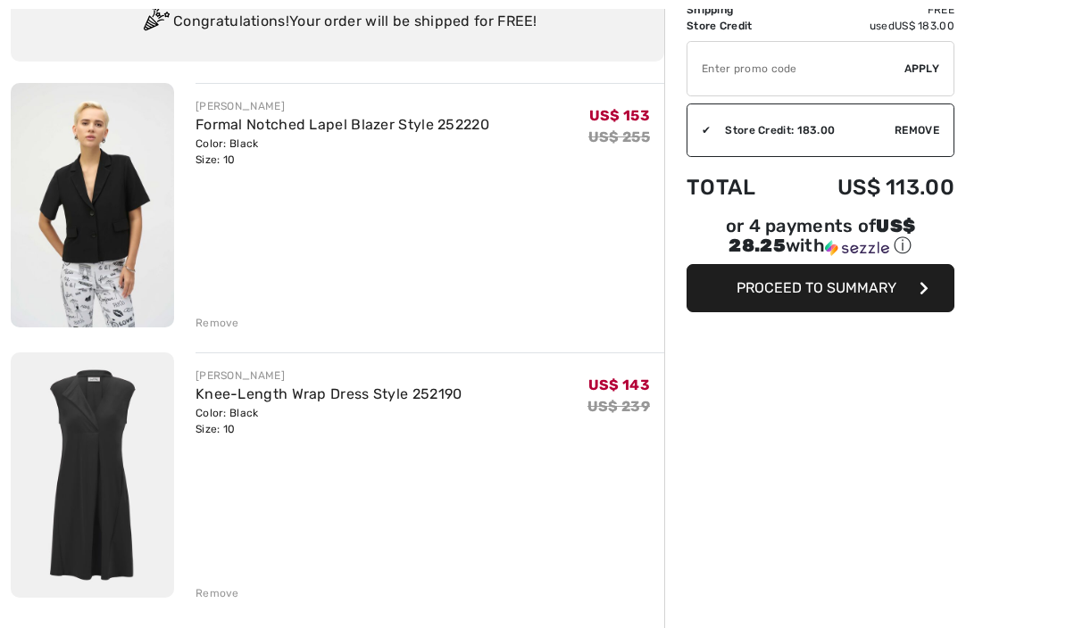
click at [216, 144] on div "Color: Black Size: 10" at bounding box center [342, 153] width 294 height 32
click at [105, 173] on img at bounding box center [92, 206] width 163 height 245
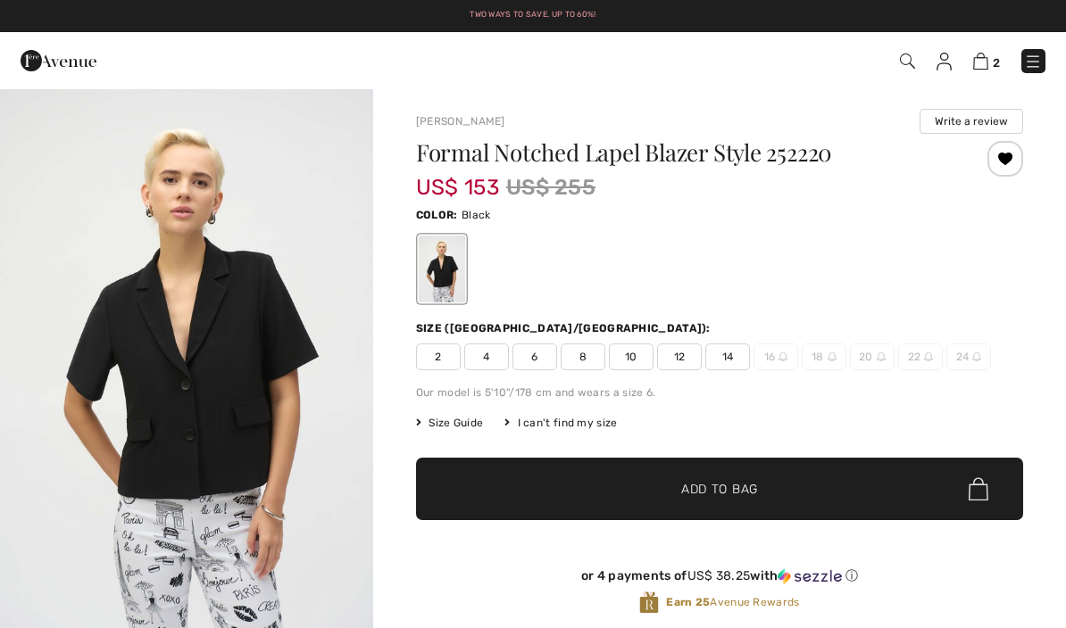
checkbox input "true"
click at [987, 62] on img at bounding box center [980, 61] width 15 height 17
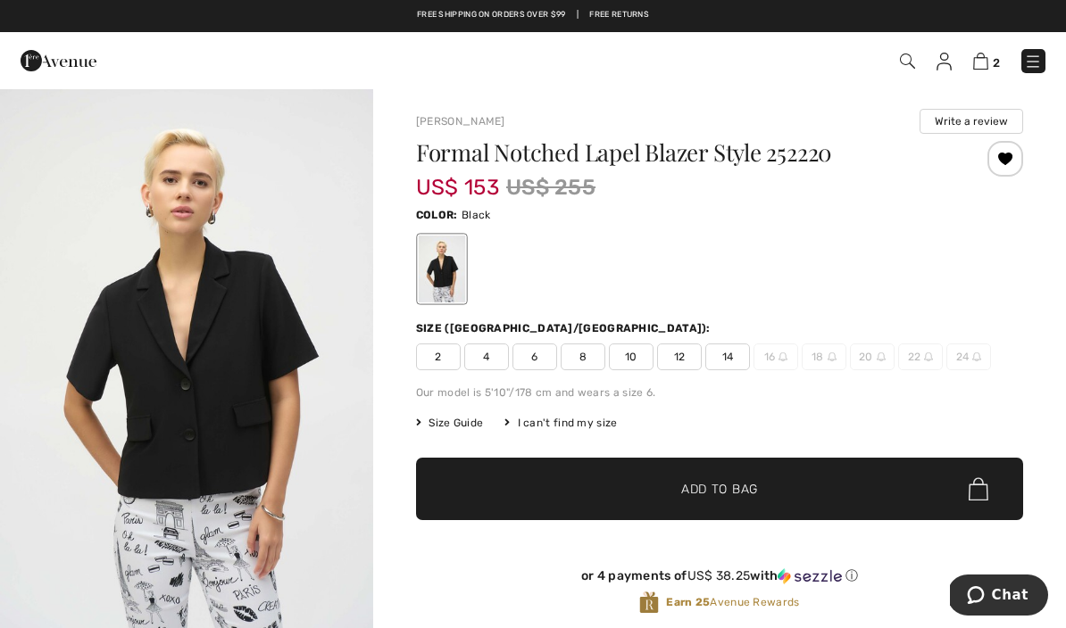
click at [985, 67] on img at bounding box center [980, 61] width 15 height 17
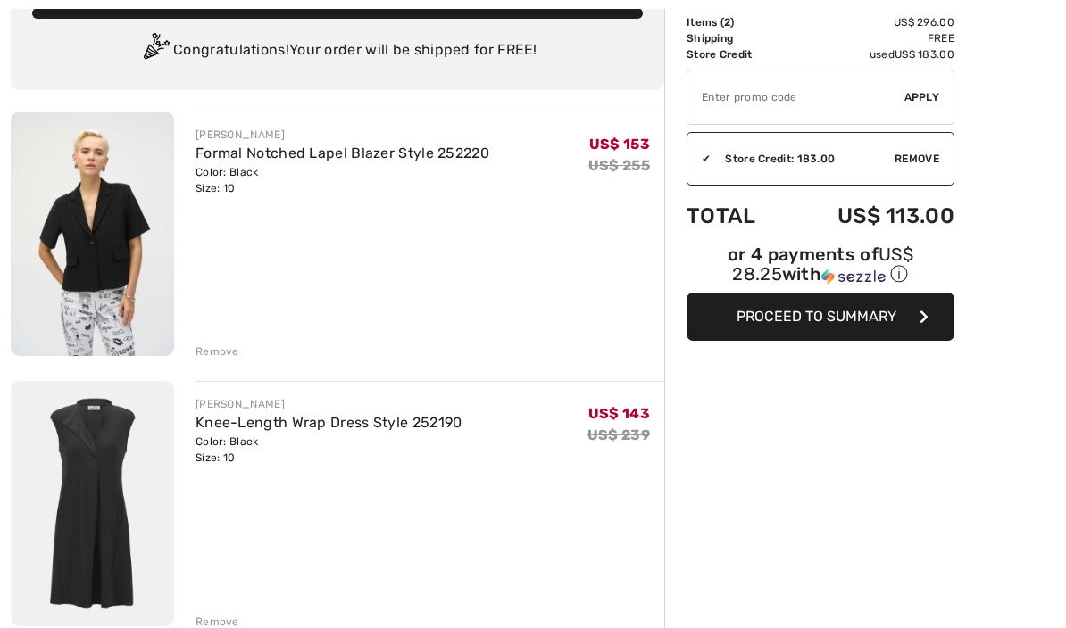
scroll to position [122, 0]
click at [907, 320] on button "Proceed to Summary" at bounding box center [820, 317] width 268 height 48
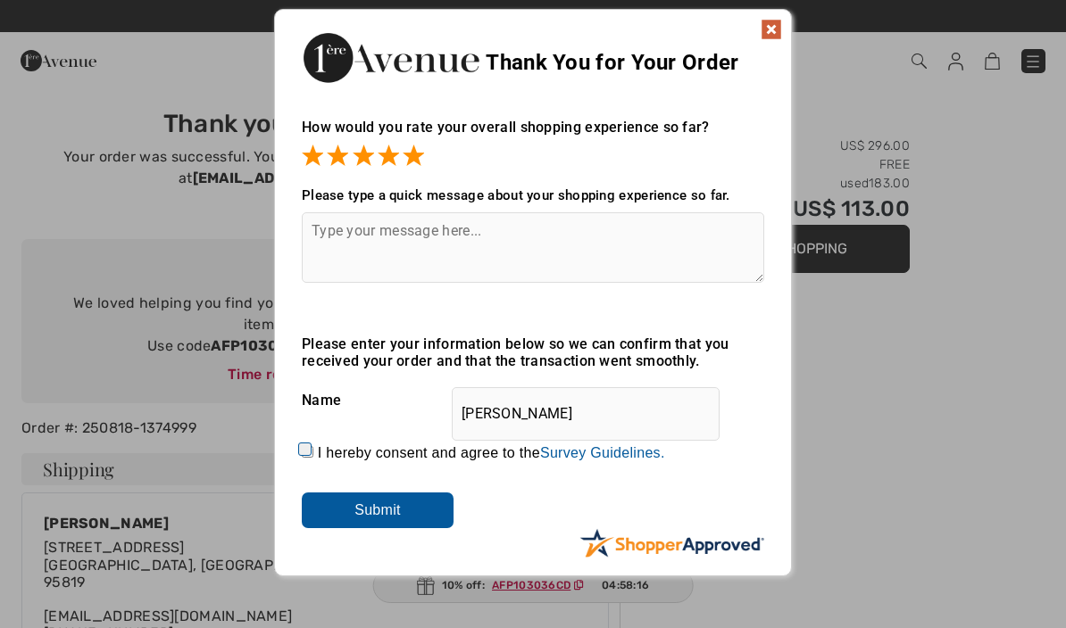
click at [309, 452] on input "I hereby consent and agree to the By submitting a review, you grant permission …" at bounding box center [308, 452] width 12 height 12
click at [304, 458] on input "I hereby consent and agree to the By submitting a review, you grant permission …" at bounding box center [308, 452] width 12 height 12
checkbox input "false"
click at [336, 521] on input "Submit" at bounding box center [378, 511] width 152 height 36
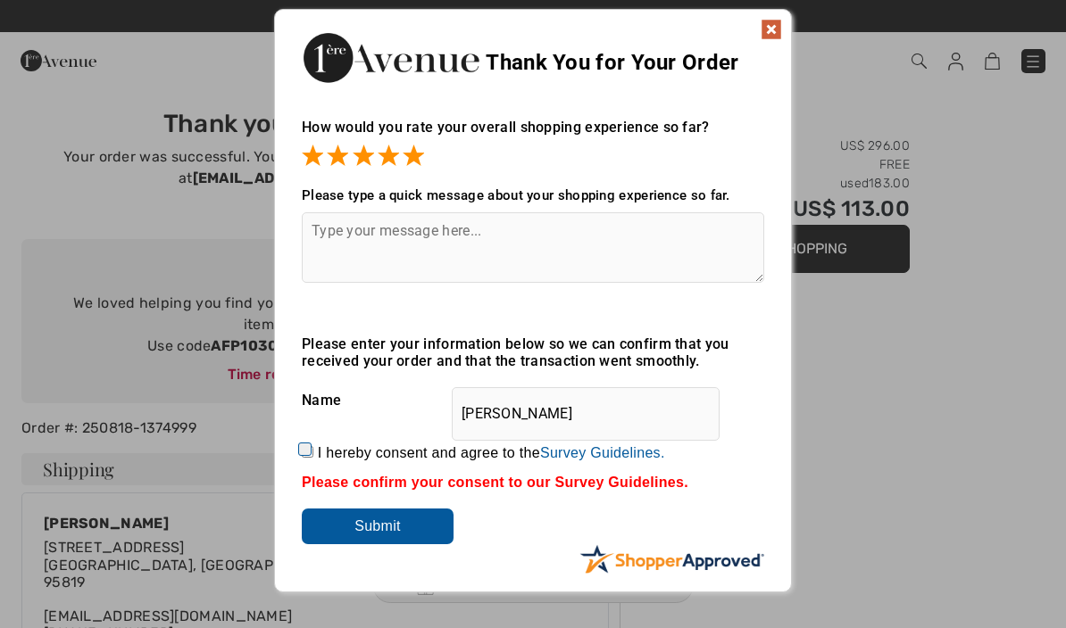
click at [776, 33] on img at bounding box center [770, 29] width 21 height 21
